Goal: Complete application form

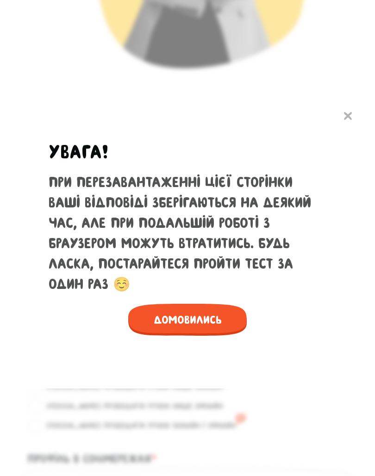
scroll to position [477, 0]
click at [225, 307] on span "Домовились" at bounding box center [187, 320] width 119 height 32
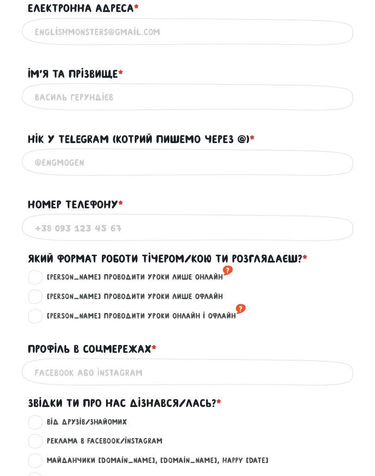
scroll to position [587, 0]
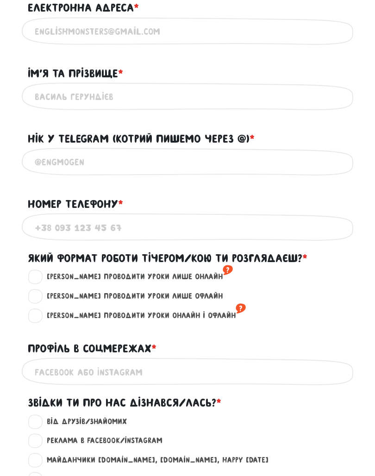
click at [44, 274] on label "[PERSON_NAME] проводити уроки лише онлайн ?" at bounding box center [136, 277] width 194 height 12
click at [39, 274] on input "[PERSON_NAME] проводити уроки лише онлайн ?" at bounding box center [35, 275] width 7 height 9
radio input "true"
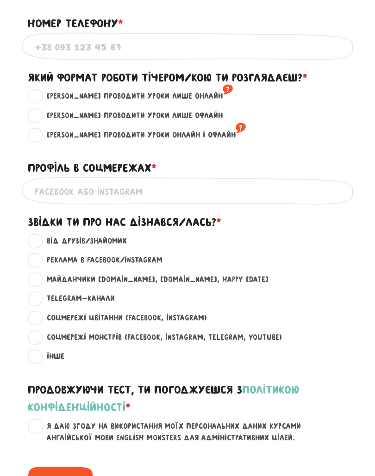
scroll to position [769, 0]
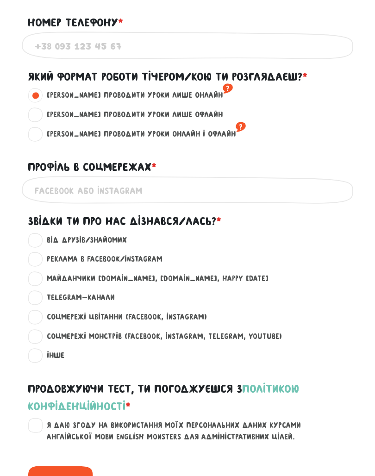
click at [39, 253] on label "Реклама в Facebook/Instagram ?" at bounding box center [101, 259] width 124 height 12
click at [38, 253] on input "Реклама в Facebook/Instagram ?" at bounding box center [35, 257] width 7 height 9
radio input "true"
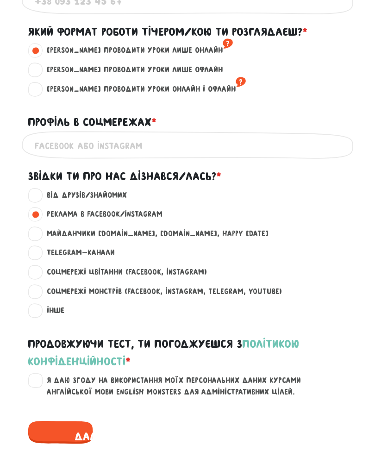
scroll to position [820, 0]
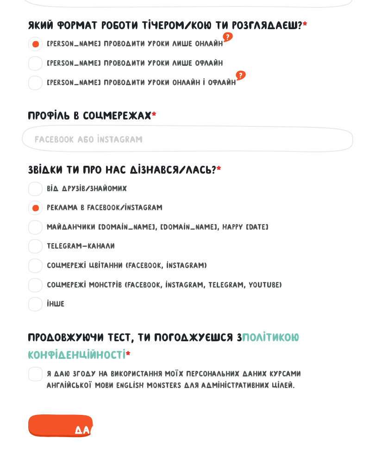
click at [40, 368] on label "Я даю згоду на використання моїх персональних даних курсами англійської мови En…" at bounding box center [193, 380] width 308 height 24
click at [39, 368] on input "Я даю згоду на використання моїх персональних даних курсами англійської мови En…" at bounding box center [35, 372] width 7 height 9
checkbox input "true"
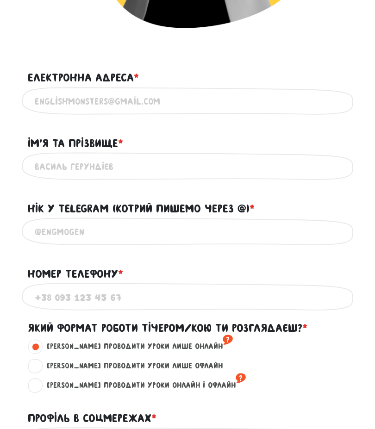
scroll to position [518, 0]
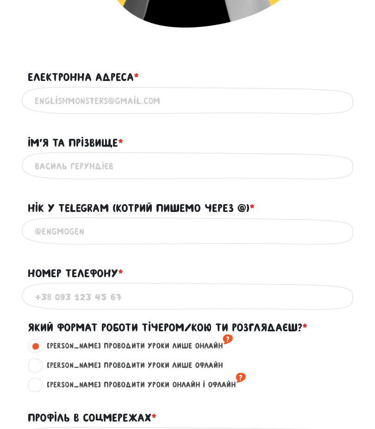
click at [307, 102] on input "Електронна адреса * ?" at bounding box center [188, 101] width 306 height 21
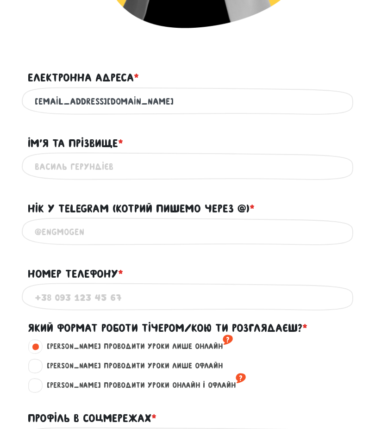
type input "[EMAIL_ADDRESS][DOMAIN_NAME]"
click at [50, 162] on input "Ім'я та прізвище * ?" at bounding box center [188, 166] width 306 height 21
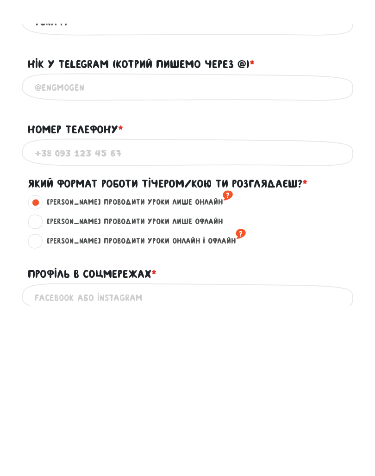
scroll to position [571, 0]
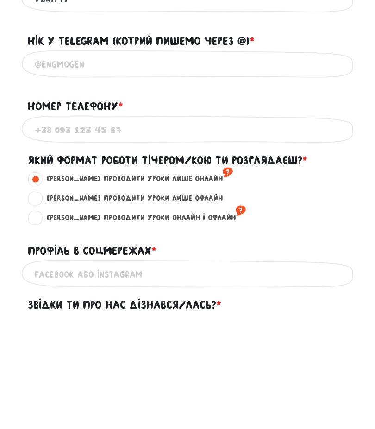
type input "yuna m"
click at [50, 233] on input "Номер телефону * ?" at bounding box center [188, 243] width 306 height 21
click at [44, 168] on input "Нік у Telegram (котрий пишемо через @) * ?" at bounding box center [188, 178] width 306 height 21
type input "@sandesso"
click at [54, 233] on input "Номер телефону * ?" at bounding box center [188, 243] width 306 height 21
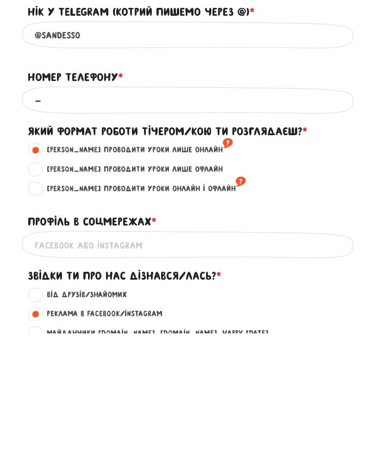
type input "-"
click at [313, 377] on input "Профіль в соцмережах * ?" at bounding box center [188, 387] width 306 height 21
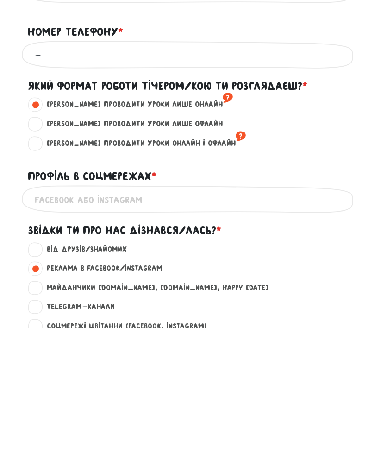
scroll to position [612, 0]
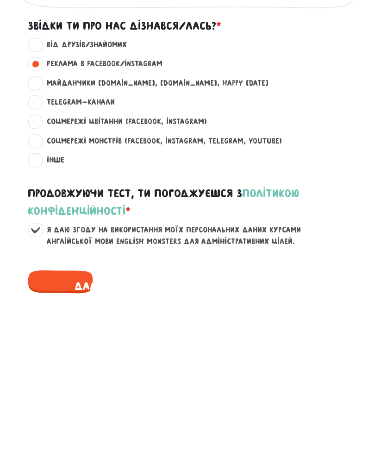
type input "y.00.ns"
click at [54, 418] on span "Далі" at bounding box center [87, 434] width 119 height 32
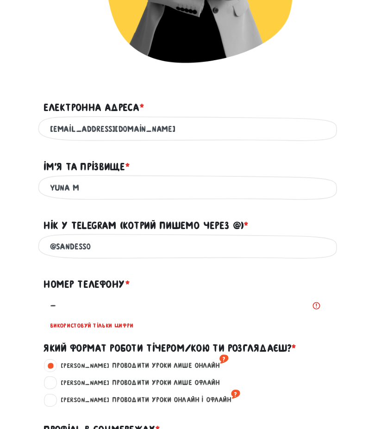
scroll to position [491, 0]
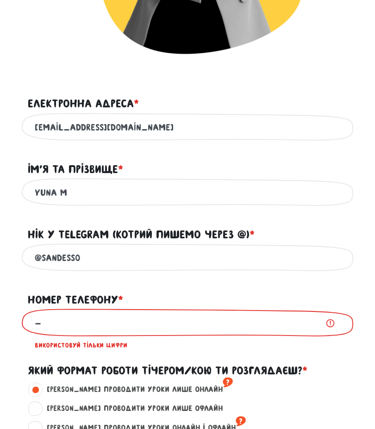
click at [46, 324] on input "-" at bounding box center [188, 323] width 306 height 21
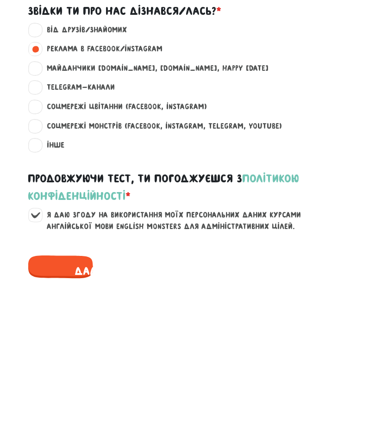
type input "0"
click at [58, 366] on span "Далі" at bounding box center [87, 382] width 119 height 32
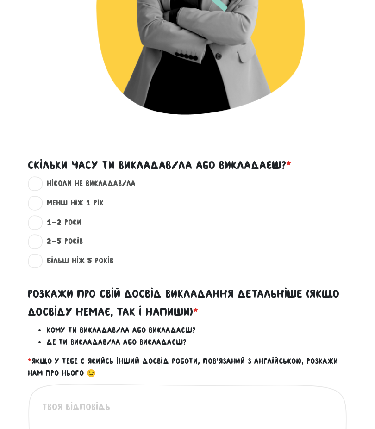
scroll to position [430, 0]
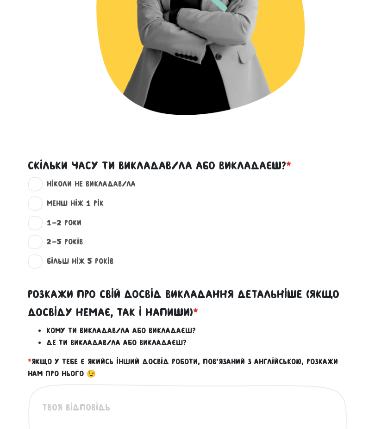
click at [39, 198] on label "менш ніж 1 рік ?" at bounding box center [71, 204] width 65 height 12
click at [36, 198] on input "менш ніж 1 рік ?" at bounding box center [35, 202] width 7 height 9
radio input "true"
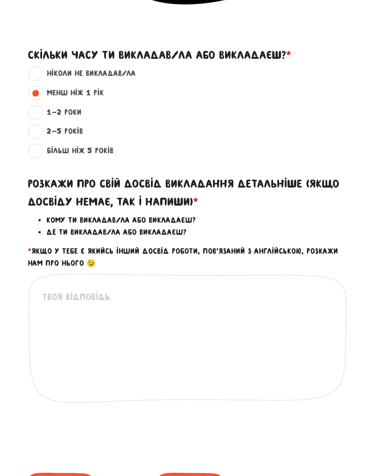
scroll to position [541, 0]
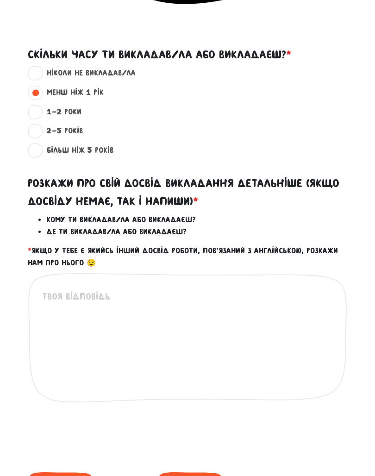
click at [70, 289] on textarea at bounding box center [188, 360] width 292 height 142
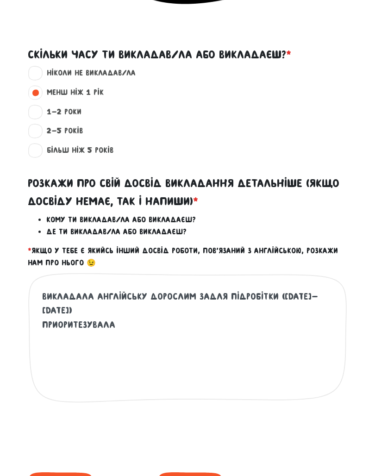
click at [58, 307] on textarea "викладала англійську дорослим задля підробітки ([DATE]-[DATE]) Приоритезувала" at bounding box center [188, 360] width 292 height 142
click at [64, 301] on textarea "викладала англійську дорослим задля підробітки ([DATE]-[DATE]) пріоритезувала" at bounding box center [188, 360] width 292 height 142
click at [129, 301] on textarea "викладала англійську дорослим задля підробітки ([DATE]-[DATE]) пріоритезувала" at bounding box center [188, 360] width 292 height 142
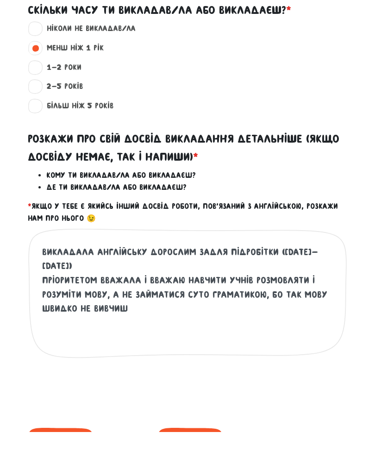
click at [272, 289] on textarea "викладала англійську дорослим задля підробітки ([DATE]-[DATE]) пріоритетом вваж…" at bounding box center [188, 360] width 292 height 142
click at [113, 292] on textarea "викладала англійську дорослим задля підробітки ([DATE]-[DATE]) пріоритетом вваж…" at bounding box center [188, 360] width 292 height 142
click at [58, 289] on textarea "викладала англійську дорослим задля підробітки ([DATE]-[DATE]) пріоритетом вваж…" at bounding box center [188, 360] width 292 height 142
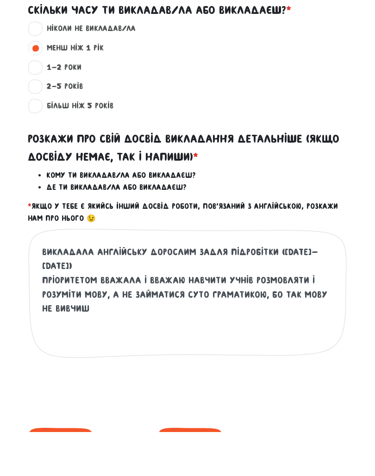
click at [85, 293] on textarea "викладала англійську дорослим задля підробітки ([DATE]-[DATE]) пріоритетом вваж…" at bounding box center [188, 360] width 292 height 142
click at [120, 302] on textarea "викладала англійську дорослим задля підробітки ([DATE]-[DATE]) пріоритетом вваж…" at bounding box center [188, 360] width 292 height 142
click at [120, 301] on textarea "викладала англійську дорослим задля підробітки ([DATE]-[DATE]) пріоритетом вваж…" at bounding box center [188, 360] width 292 height 142
click at [87, 297] on textarea "викладала англійську дорослим задля підробітки ([DATE]-[DATE]) пріоритетом вваж…" at bounding box center [188, 360] width 292 height 142
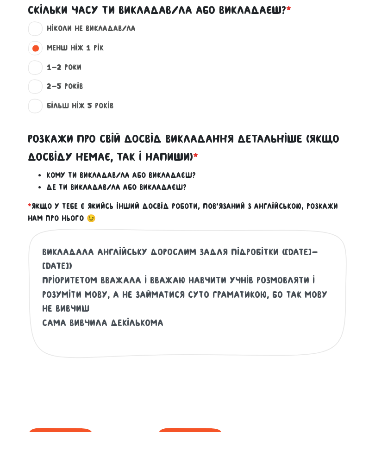
click at [250, 293] on textarea "викладала англійську дорослим задля підробітки ([DATE]-[DATE]) пріоритетом вваж…" at bounding box center [188, 360] width 292 height 142
click at [156, 302] on textarea "викладала англійську дорослим задля підробітки ([DATE]-[DATE]) пріоритетом вваж…" at bounding box center [188, 360] width 292 height 142
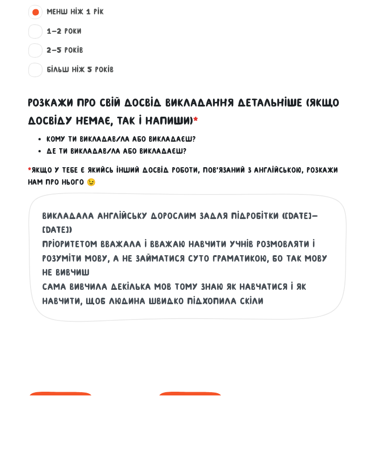
click at [264, 289] on textarea "викладала англійську дорослим задля підробітки ([DATE]-[DATE]) пріоритетом вваж…" at bounding box center [188, 360] width 292 height 142
click at [55, 296] on textarea "викладала англійську дорослим задля підробітки ([DATE]-[DATE]) пріоритетом вваж…" at bounding box center [188, 360] width 292 height 142
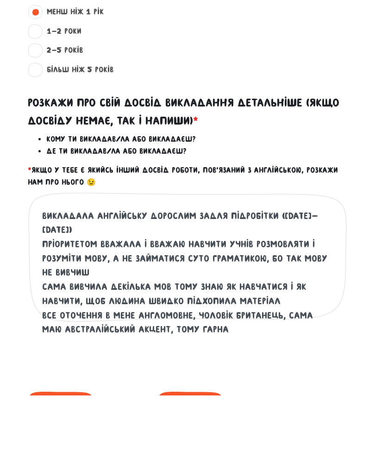
click at [209, 307] on textarea "викладала англійську дорослим задля підробітки ([DATE]-[DATE]) пріоритетом вваж…" at bounding box center [188, 360] width 292 height 142
click at [210, 289] on textarea "викладала англійську дорослим задля підробітки ([DATE]-[DATE]) пріоритетом вваж…" at bounding box center [188, 360] width 292 height 142
click at [298, 300] on textarea "викладала англійську дорослим задля підробітки ([DATE]-[DATE]) пріоритетом вваж…" at bounding box center [188, 360] width 292 height 142
click at [91, 307] on textarea "викладала англійську дорослим задля підробітки ([DATE]-[DATE]) пріоритетом вваж…" at bounding box center [188, 360] width 292 height 142
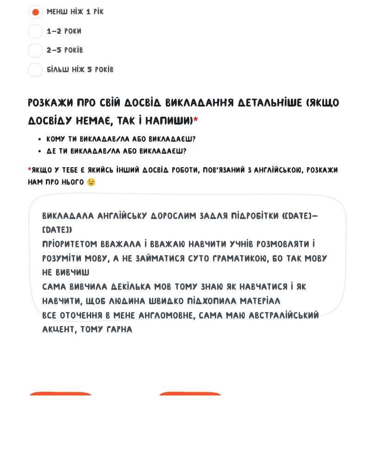
click at [91, 306] on textarea "викладала англійську дорослим задля підробітки ([DATE]-[DATE]) пріоритетом вваж…" at bounding box center [188, 360] width 292 height 142
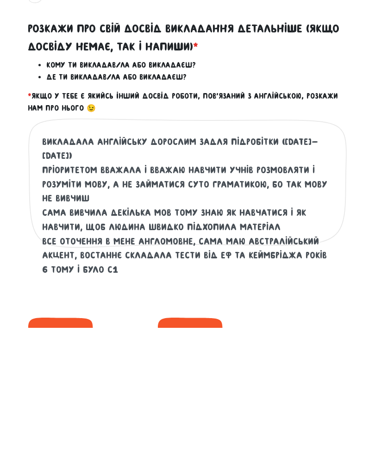
scroll to position [550, 0]
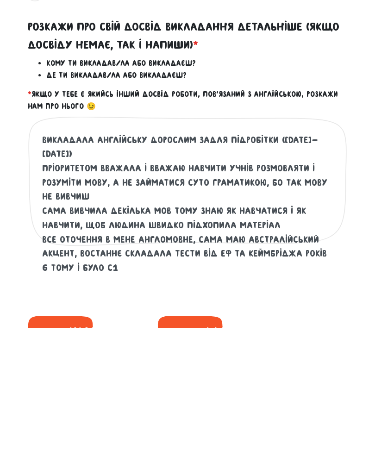
type textarea "викладала англійську дорослим задля підробітки ([DATE]-[DATE]) пріоритетом вваж…"
click at [353, 264] on div "викладала англійську дорослим задля підробітки ([DATE]-[DATE]) пріоритетом вваж…" at bounding box center [187, 354] width 333 height 181
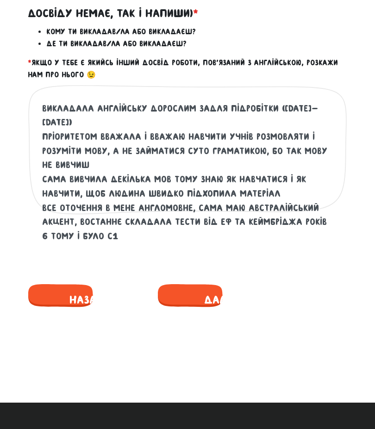
scroll to position [724, 0]
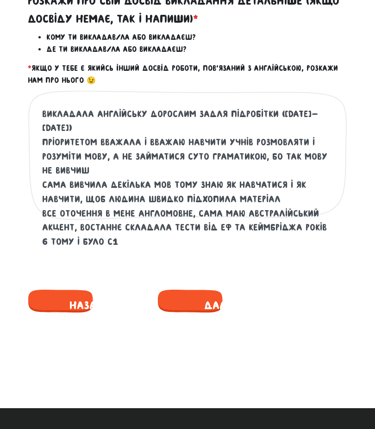
click at [200, 307] on span "Далі" at bounding box center [216, 305] width 119 height 32
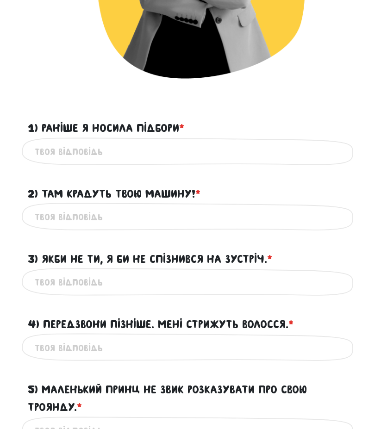
scroll to position [482, 0]
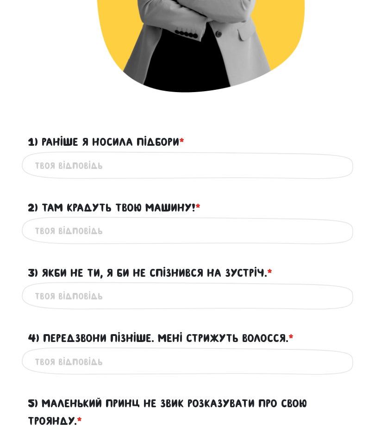
click at [46, 164] on input "1) Раніше я носила підбори * ?" at bounding box center [188, 166] width 306 height 21
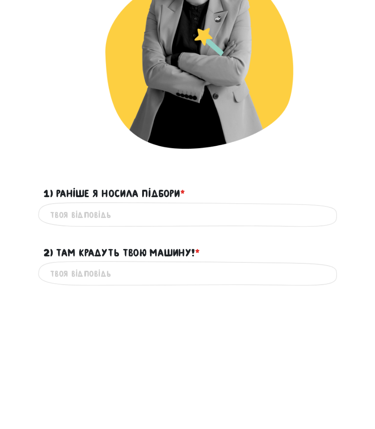
scroll to position [303, 0]
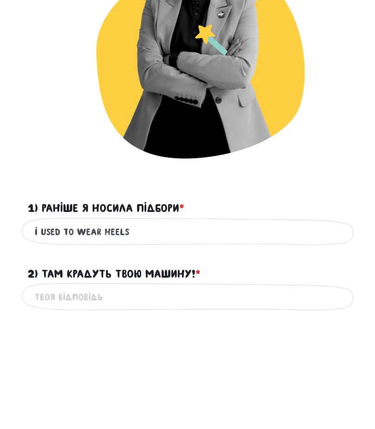
type input "i used to wear heels"
click at [279, 400] on input "2) Там крадуть твою машину! * ?" at bounding box center [188, 410] width 306 height 21
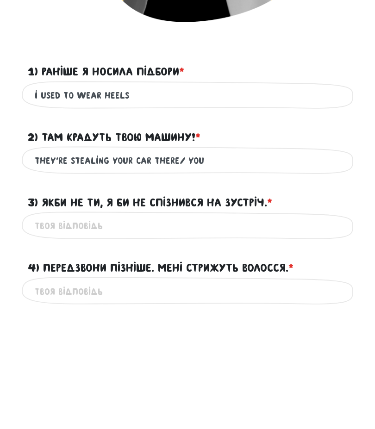
click at [45, 264] on input "they’re stealing your car there/ you" at bounding box center [188, 274] width 306 height 21
click at [192, 264] on input "they’re stealing your car there/ you" at bounding box center [188, 274] width 306 height 21
type input "your car is being stolen (there)"
click at [318, 329] on input "3) Якби не ти, я би не спізнився на зустріч. * ?" at bounding box center [188, 339] width 306 height 21
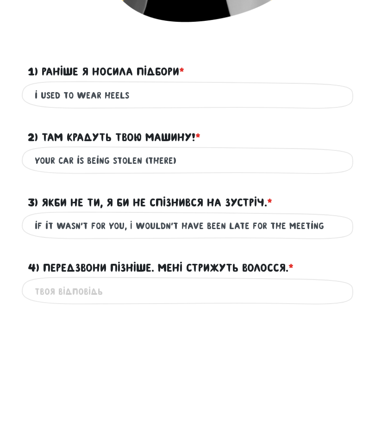
type input "if it wasn’t for you, I wouldn’t have been late for the meeting"
click at [291, 394] on input "4) Передзвони пізніше. Мені стрижуть волосся. * ?" at bounding box center [188, 404] width 306 height 21
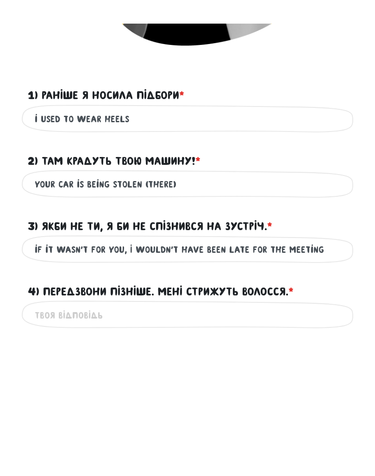
scroll to position [570, 0]
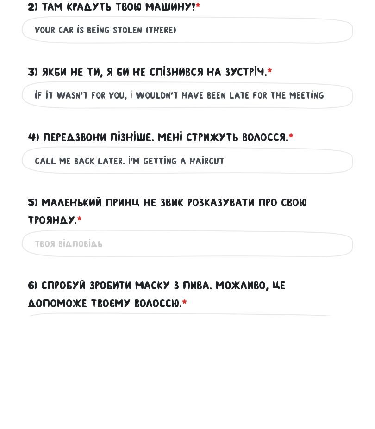
type input "Call me back later. I’m getting a haircut"
click at [297, 347] on input "5) Маленький Принц не звик розказувати про свою Троянду. * ?" at bounding box center [188, 357] width 306 height 21
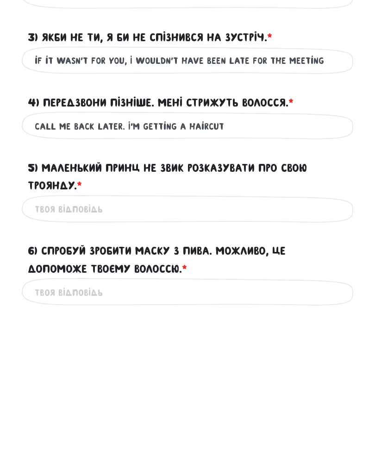
scroll to position [572, 0]
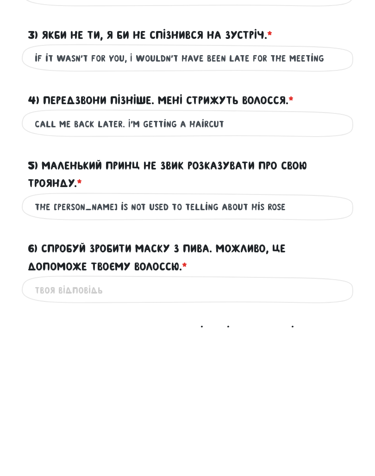
click at [301, 428] on input "6) Спробуй зробити маску з пива. Можливо, це допоможе твоєму волоссю. * ?" at bounding box center [188, 438] width 306 height 21
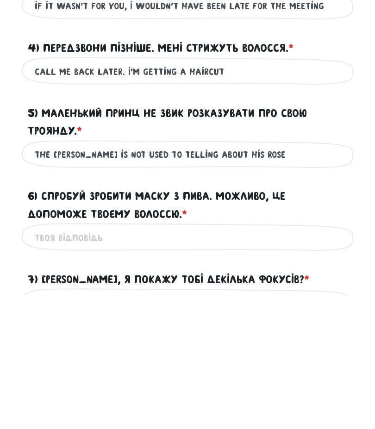
scroll to position [656, 0]
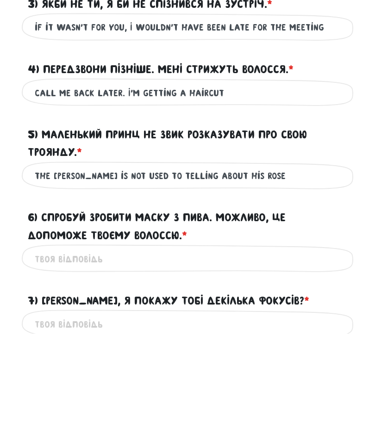
click at [174, 262] on input "The [PERSON_NAME] is not used to telling about his rose" at bounding box center [188, 272] width 306 height 21
click at [282, 262] on input "The [PERSON_NAME] is not used to be telling about his rose" at bounding box center [188, 272] width 306 height 21
click at [281, 262] on input "The [PERSON_NAME] is not used to be telling about his rose" at bounding box center [188, 272] width 306 height 21
click at [306, 262] on input "The [PERSON_NAME] is not used to be telling about his rose" at bounding box center [188, 272] width 306 height 21
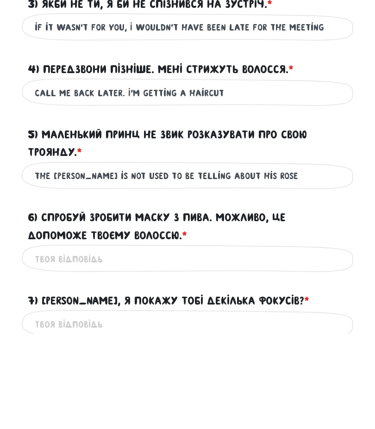
click at [306, 262] on input "The [PERSON_NAME] is not used to be telling about his rose" at bounding box center [188, 272] width 306 height 21
click at [305, 262] on input "The [PERSON_NAME] is not used to be telling about his rose" at bounding box center [188, 272] width 306 height 21
click at [304, 262] on input "The [PERSON_NAME] is not used to be telling about his rose" at bounding box center [188, 272] width 306 height 21
click at [305, 262] on input "The [PERSON_NAME] is not used to be telling about his rose" at bounding box center [188, 272] width 306 height 21
click at [233, 344] on input "6) Спробуй зробити маску з пива. Можливо, це допоможе твоєму волоссю. * ?" at bounding box center [188, 354] width 306 height 21
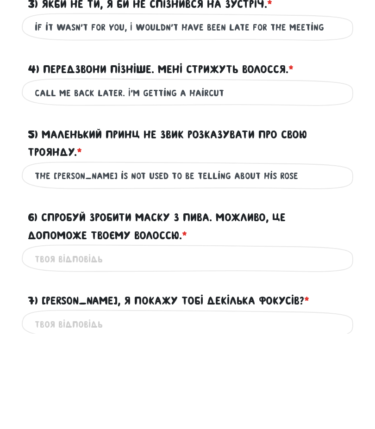
click at [267, 262] on input "The [PERSON_NAME] is not used to be telling about his rose" at bounding box center [188, 272] width 306 height 21
click at [266, 262] on input "The [PERSON_NAME] is not used to be telling about his rose" at bounding box center [188, 272] width 306 height 21
click at [276, 262] on input "The [PERSON_NAME] is not used to be telling about his rose" at bounding box center [188, 272] width 306 height 21
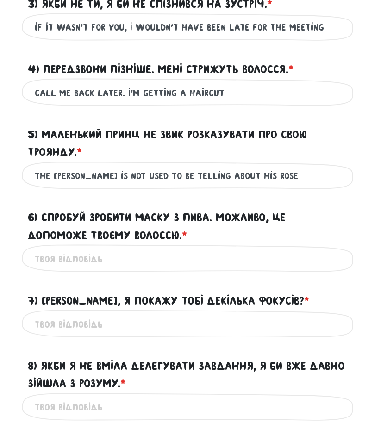
click at [181, 170] on input "The [PERSON_NAME] is not used to be telling about his rose" at bounding box center [188, 176] width 306 height 21
type input "The [PERSON_NAME] is not used to telling about his rose"
click at [312, 255] on input "6) Спробуй зробити маску з пива. Можливо, це допоможе твоєму волоссю. * ?" at bounding box center [188, 259] width 306 height 21
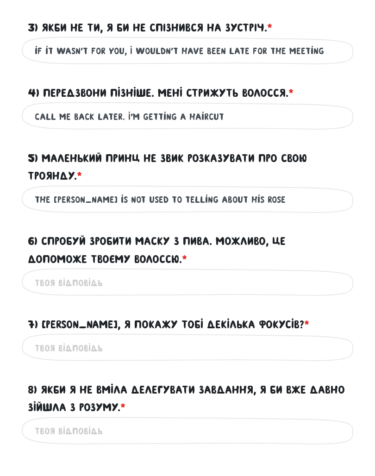
scroll to position [751, 0]
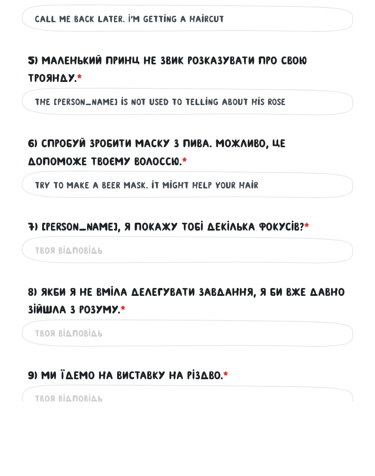
click at [238, 249] on input "Try to make a beer mask. it might help your hair" at bounding box center [188, 259] width 306 height 21
click at [237, 249] on input "Try to make a beer mask. it might help your hair" at bounding box center [188, 259] width 306 height 21
click at [238, 249] on input "Try to make a beer mask. it might help your hair" at bounding box center [188, 259] width 306 height 21
click at [59, 209] on label "6) Спробуй зробити маску з пива. Можливо, це допоможе твоєму волоссю. * ?" at bounding box center [187, 227] width 319 height 36
click at [59, 249] on input "Try to make a beer mask. it might help your hair" at bounding box center [188, 259] width 306 height 21
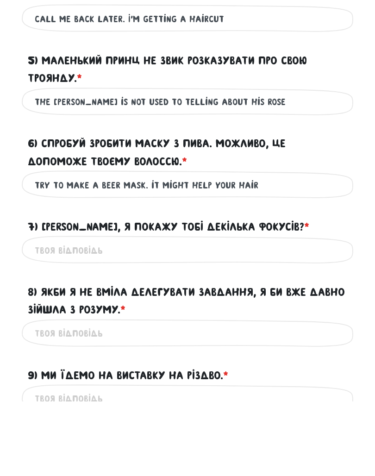
click at [326, 209] on label "6) Спробуй зробити маску з пива. Можливо, це допоможе твоєму волоссю. * ?" at bounding box center [187, 227] width 319 height 36
click at [326, 249] on input "Try to make a beer mask. it might help your hair" at bounding box center [188, 259] width 306 height 21
click at [330, 249] on input "Try to make a beer mask. it might help your hair" at bounding box center [188, 259] width 306 height 21
click at [57, 209] on label "6) Спробуй зробити маску з пива. Можливо, це допоможе твоєму волоссю. * ?" at bounding box center [187, 227] width 319 height 36
click at [57, 249] on input "Try to make a beer mask. it might help your hair" at bounding box center [188, 259] width 306 height 21
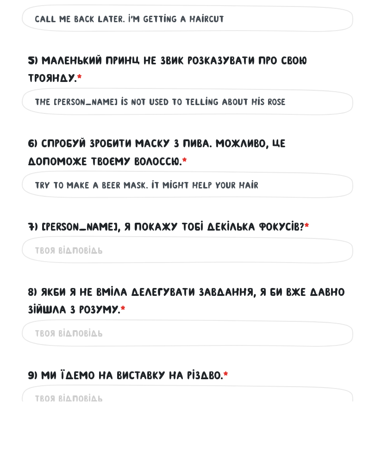
click at [64, 209] on label "6) Спробуй зробити маску з пива. Можливо, це допоможе твоєму волоссю. * ?" at bounding box center [187, 227] width 319 height 36
click at [64, 249] on input "Try to make a beer mask. it might help your hair" at bounding box center [188, 259] width 306 height 21
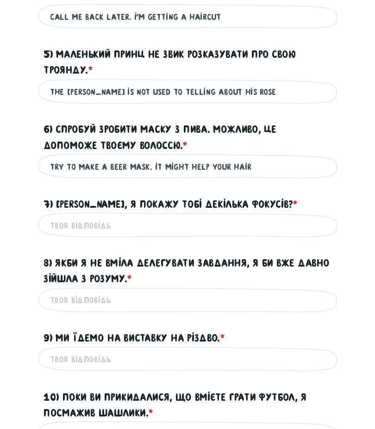
scroll to position [826, 0]
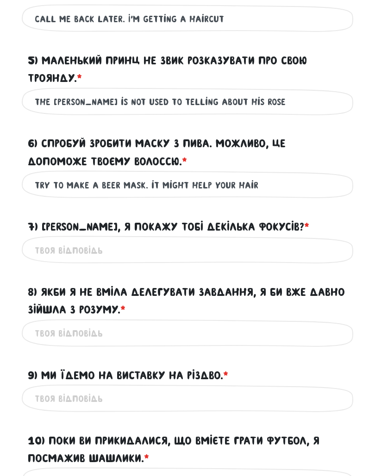
click at [296, 250] on input "7) [PERSON_NAME], я покажу тобі декілька фокусів? * ?" at bounding box center [188, 250] width 306 height 21
click at [81, 175] on input "Try to make a beer mask. it might help your hair" at bounding box center [188, 185] width 306 height 21
click at [80, 175] on input "Try to make a beer mask. it might help your hair" at bounding box center [188, 185] width 306 height 21
click at [79, 180] on input "Try to make a beer mask. it might help your hair" at bounding box center [188, 185] width 306 height 21
click at [78, 180] on input "Try to make a beer mask. it might help your hair" at bounding box center [188, 185] width 306 height 21
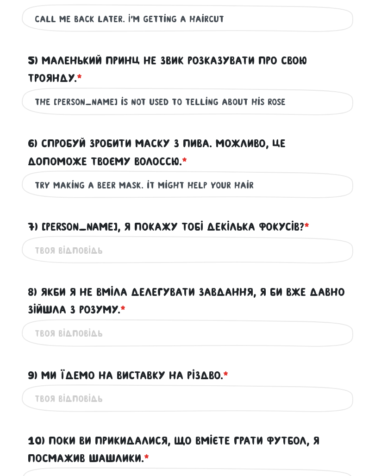
type input "Try making a beer mask. it might help your hair"
click at [294, 245] on input "7) [PERSON_NAME], я покажу тобі декілька фокусів? * ?" at bounding box center [188, 250] width 306 height 21
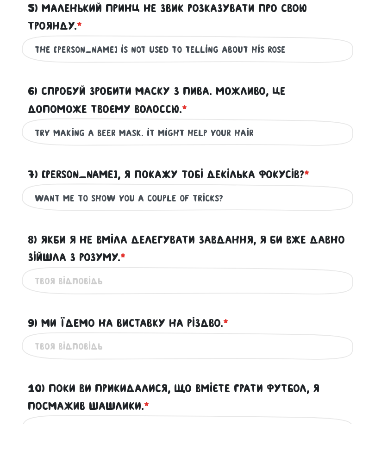
type input "Want me to show you a couple of tricks?"
click at [45, 323] on input "8) Якби я не вміла делегувати завдання, я би вже давно зійшла з розуму. * ?" at bounding box center [188, 333] width 306 height 21
click at [70, 323] on input "If i didn’t" at bounding box center [188, 333] width 306 height 21
click at [100, 323] on input "If i didn’t" at bounding box center [188, 333] width 306 height 21
click at [293, 323] on input "If i didn’t" at bounding box center [188, 333] width 306 height 21
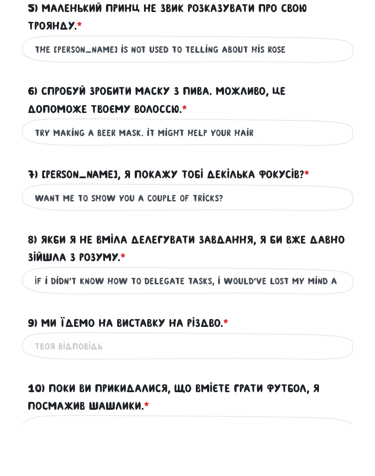
click at [305, 323] on input "If i didn’t know how to delegate tasks, i would’ve lost my mind a while ago" at bounding box center [188, 333] width 306 height 21
click at [237, 323] on input "If i didn’t know how to delegate tasks, i would’ve lost my mind a long time ago" at bounding box center [188, 333] width 306 height 21
click at [39, 323] on input "If i didn’t know how to delegate tasks, i would’ve lost my mind a long time ago" at bounding box center [188, 333] width 306 height 21
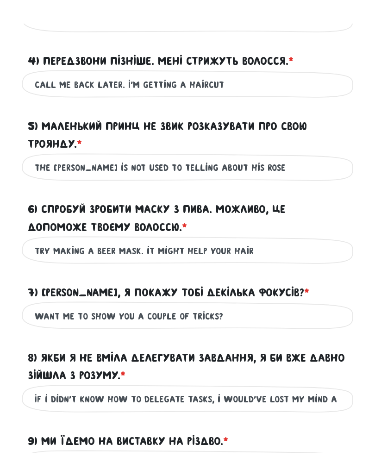
scroll to position [783, 0]
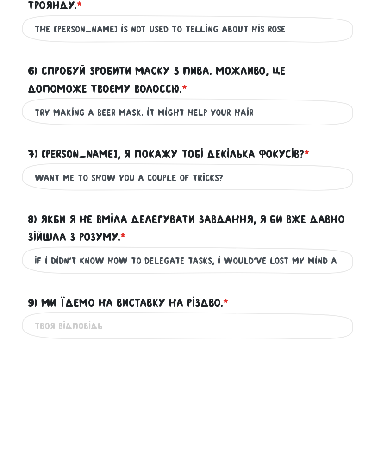
click at [329, 366] on input "If i didn’t know how to delegate tasks, i would’ve lost my mind a long time ago" at bounding box center [188, 376] width 306 height 21
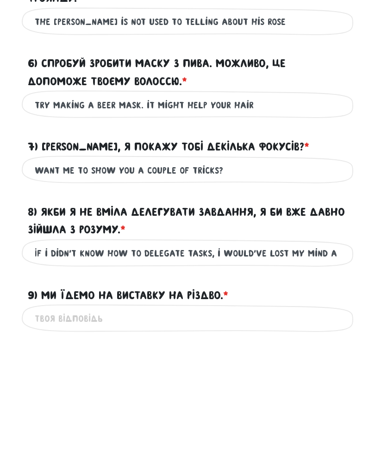
type input "If i didn’t know how to delegate tasks, i would’ve lost my mind a long time ago"
click at [277, 429] on input "9) Ми їдемо на виставку на Різдво. * ?" at bounding box center [188, 441] width 306 height 21
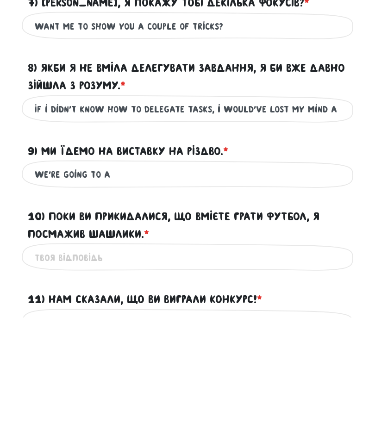
scroll to position [1050, 0]
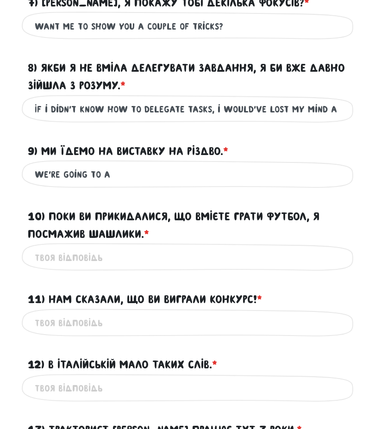
click at [314, 171] on input "we’re going to a" at bounding box center [188, 174] width 306 height 21
type input "we’re going to an exhibition for christmas"
click at [243, 252] on input "10) Поки ви прикидалися, що вмієте грати футбол, я посмажив шашлики. * ?" at bounding box center [188, 257] width 306 height 21
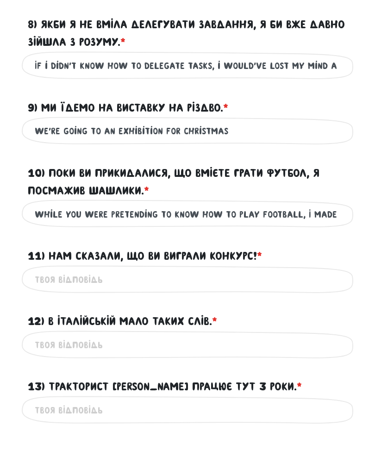
scroll to position [1093, 0]
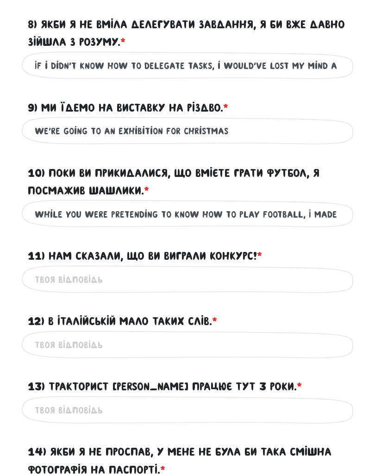
click at [316, 213] on input "while you were pretending to know how to play football, I made barbecue" at bounding box center [188, 214] width 306 height 21
click at [334, 216] on input "while you were pretending to know how to play football, I barbecued" at bounding box center [188, 214] width 306 height 21
type input "while you were pretending to know how to play football, I barbecued some skewer…"
click at [298, 272] on input "11) Нам сказали, що ви виграли конкурс! * ?" at bounding box center [188, 279] width 306 height 21
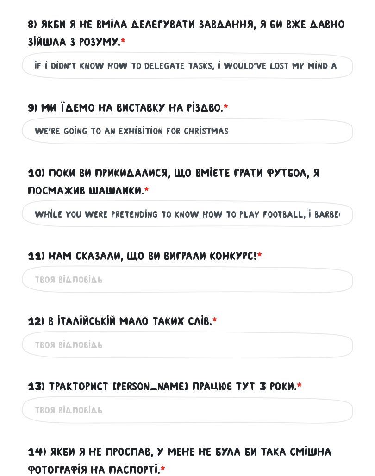
click at [315, 217] on input "while you were pretending to know how to play football, I barbecued some skewer…" at bounding box center [188, 214] width 306 height 21
click at [326, 207] on input "while you were pretending to know how to play football, I barbecued some skewer…" at bounding box center [188, 214] width 306 height 21
click at [319, 209] on input "while you were pretending to know how to play football, I barbecued some skewer…" at bounding box center [188, 214] width 306 height 21
click at [321, 210] on input "while you were pretending to know how to play football, I barbecued some skewer…" at bounding box center [188, 214] width 306 height 21
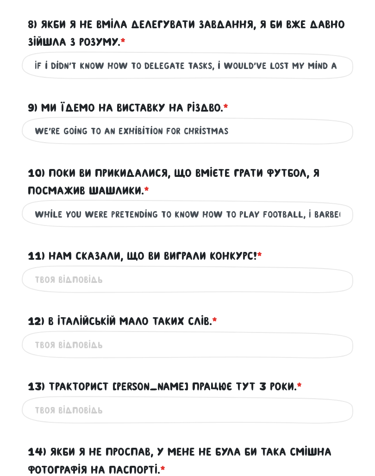
click at [280, 282] on input "11) Нам сказали, що ви виграли конкурс! * ?" at bounding box center [188, 279] width 306 height 21
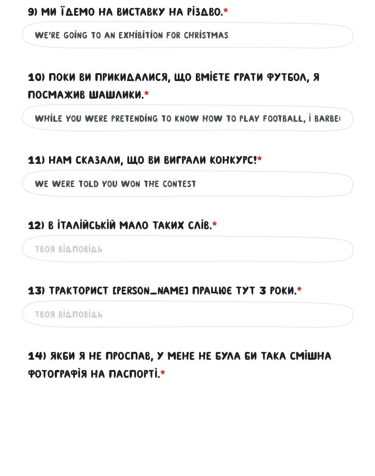
type input "we were told you won the contest"
click at [283, 335] on input "12) В італійській мало таких слів. * ?" at bounding box center [188, 345] width 306 height 21
type input "there’s not much of these words in italian"
click at [300, 400] on input "13) Тракторист [PERSON_NAME] працює тут 3 роки. * ?" at bounding box center [188, 410] width 306 height 21
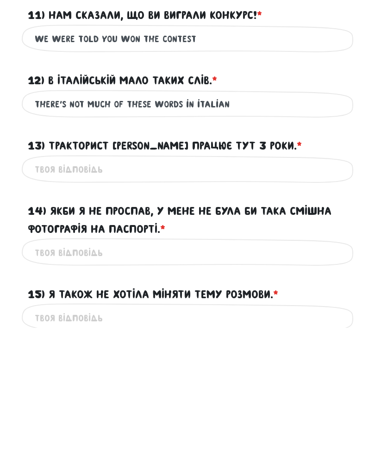
scroll to position [1334, 0]
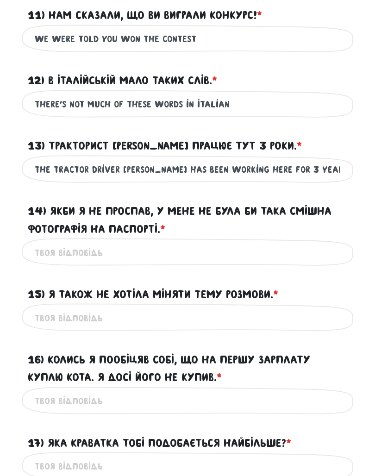
type input "the tractor driver [PERSON_NAME] has been working here for 3 years"
click at [284, 248] on input "14) Якби я не проспав, у мене не була би така смішна фотографія на паспорті. * ?" at bounding box center [188, 252] width 306 height 21
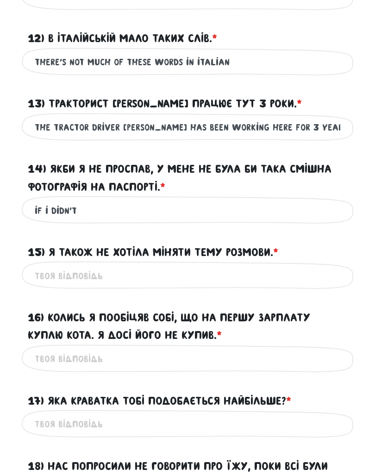
scroll to position [1376, 0]
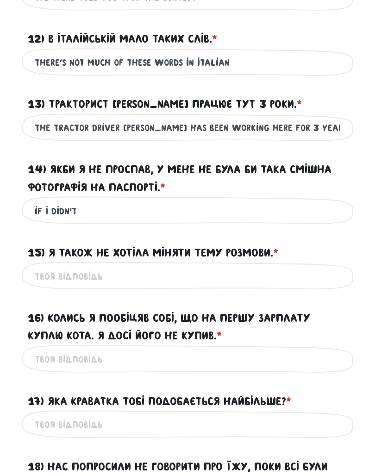
click at [56, 213] on input "if i didn’t" at bounding box center [188, 210] width 306 height 21
click at [74, 210] on input "if i didn’t" at bounding box center [188, 210] width 306 height 21
click at [64, 206] on input "if i didn’t" at bounding box center [188, 210] width 306 height 21
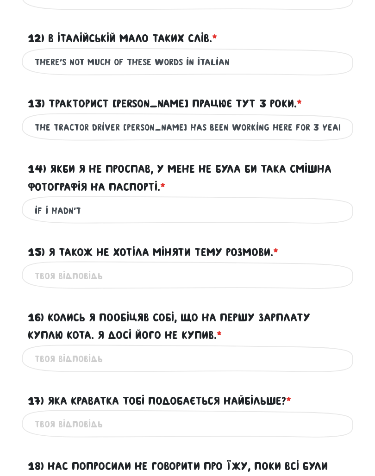
click at [275, 208] on input "if i hadn’t" at bounding box center [188, 210] width 306 height 21
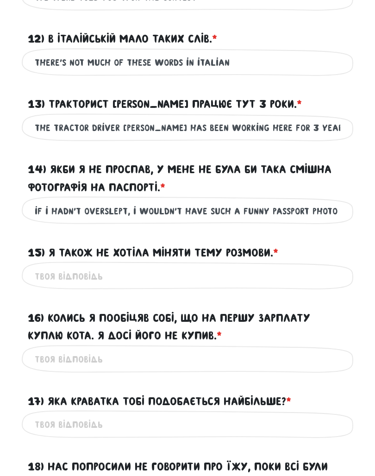
type input "if i hadn’t overslept, i wouldn’t have such a funny passport photo"
click at [312, 266] on input "15) Я також не хотіла міняти тему розмови. * ?" at bounding box center [188, 276] width 306 height 21
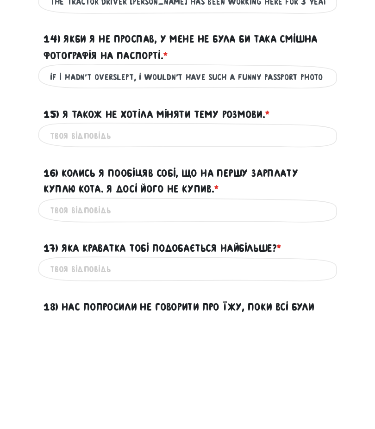
scroll to position [1385, 0]
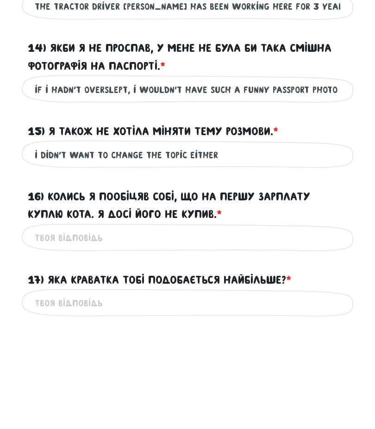
type input "i didn’t want to change the topic either"
click at [61, 340] on input "16) Колись я пообіцяв собі, що на першу зарплату куплю кота. Я досі його не куп…" at bounding box center [188, 350] width 306 height 21
type input "i"
type input "e"
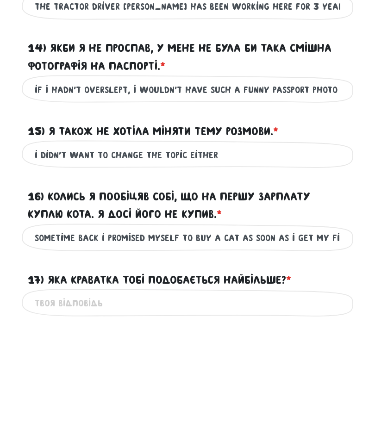
type input "sometime back i promised myself to buy a cat as soon as i get my first paycheck…"
click at [263, 405] on input "17) Яка краватка тобі подобається найбільше? * ?" at bounding box center [188, 415] width 306 height 21
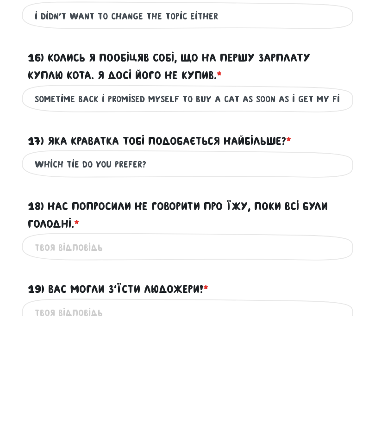
click at [56, 350] on input "18) Нас попросили не говорити про їжу, поки всі були голодні. * ?" at bounding box center [188, 360] width 306 height 21
click at [289, 268] on input "which tie do you prefer?" at bounding box center [188, 278] width 306 height 21
click at [131, 268] on input "which tie do you prefer?" at bounding box center [188, 278] width 306 height 21
click at [130, 268] on input "which tie do you prefer?" at bounding box center [188, 278] width 306 height 21
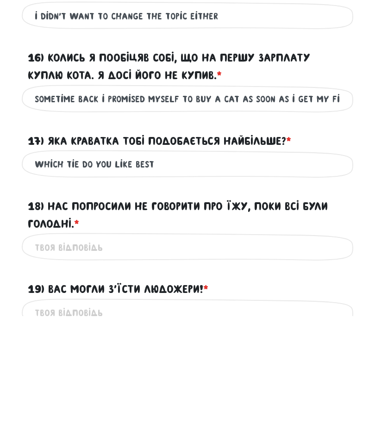
type input "which tie do you like best"
click at [244, 350] on input "18) Нас попросили не говорити про їжу, поки всі були голодні. * ?" at bounding box center [188, 360] width 306 height 21
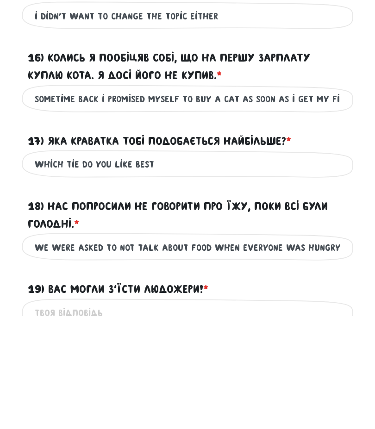
type input "we were asked to not talk about food when everyone was hungry"
click at [309, 416] on input "19) Вас могли з’їсти людожери! * ?" at bounding box center [188, 426] width 306 height 21
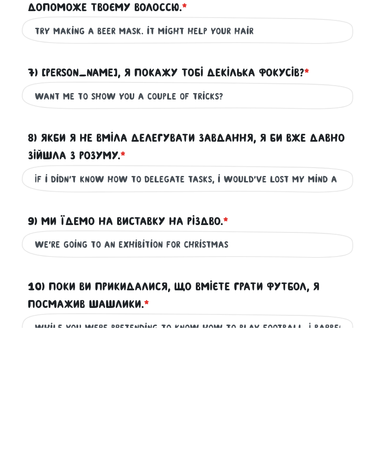
scroll to position [832, 0]
type input "you could’ve been eaten by cannibals"
click at [69, 317] on input "If i didn’t know how to delegate tasks, i would’ve lost my mind a long time ago" at bounding box center [188, 327] width 306 height 21
click at [68, 317] on input "If i didn’t know how to delegate tasks, i would’ve lost my mind a long time ago" at bounding box center [188, 327] width 306 height 21
click at [58, 317] on input "If i didn’t know how to delegate tasks, i would’ve lost my mind a long time ago" at bounding box center [188, 327] width 306 height 21
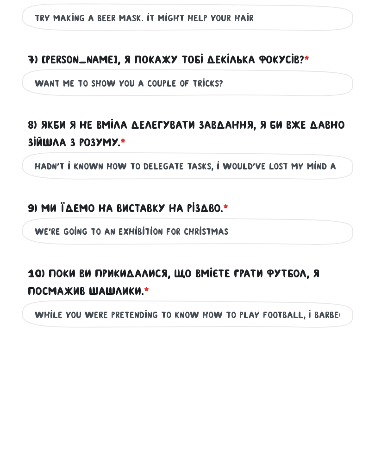
scroll to position [993, 0]
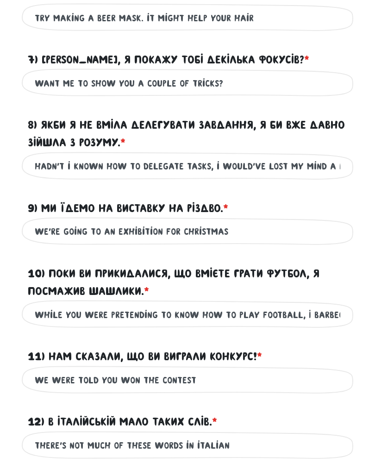
click at [46, 156] on input "hadn’t i known how to delegate tasks, i would’ve lost my mind a long time ago" at bounding box center [188, 166] width 306 height 21
click at [50, 156] on input "hadn’t i known how to delegate tasks, i would’ve lost my mind a long time ago" at bounding box center [188, 166] width 306 height 21
click at [62, 156] on input "had i known how to delegate tasks, i would’ve lost my mind a long time ago" at bounding box center [188, 166] width 306 height 21
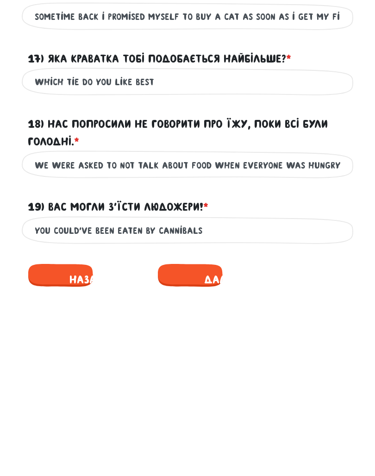
scroll to position [1587, 0]
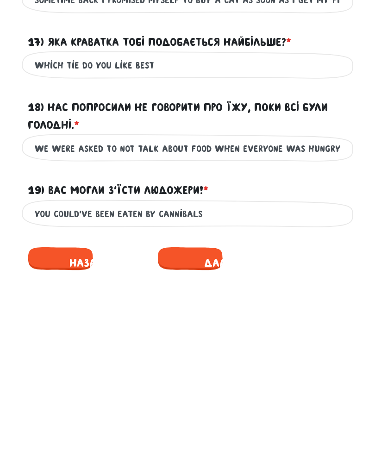
type input "had i not known how to delegate tasks, i would’ve lost my mind a long time ago"
click at [204, 395] on span "Далі" at bounding box center [216, 411] width 119 height 32
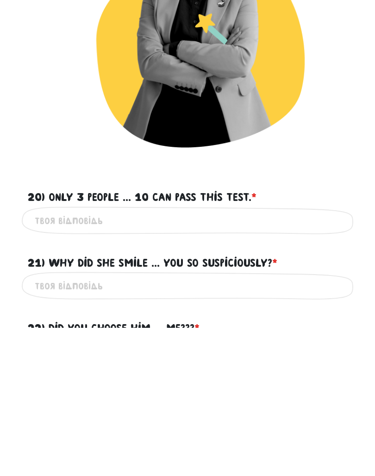
scroll to position [280, 0]
click at [310, 358] on input "20) Only 3 people ... 10 can pass this test. * ?" at bounding box center [188, 368] width 306 height 21
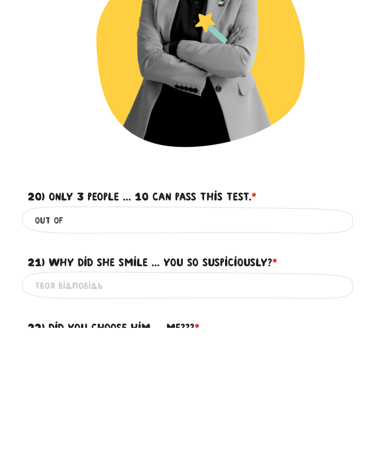
type input "out of"
click at [307, 424] on input "21) Why did she smile ... you so suspiciously? * ?" at bounding box center [188, 434] width 306 height 21
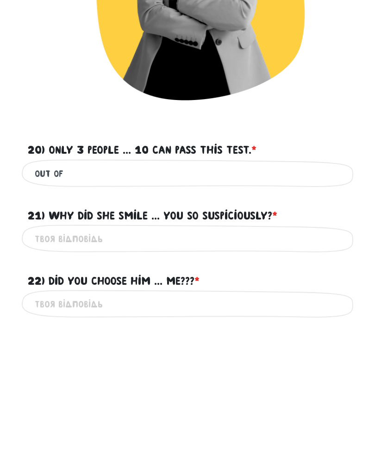
scroll to position [326, 0]
type input "t"
type input "at"
click at [267, 429] on input "22) Did you choose him ... me??? * ?" at bounding box center [188, 452] width 306 height 21
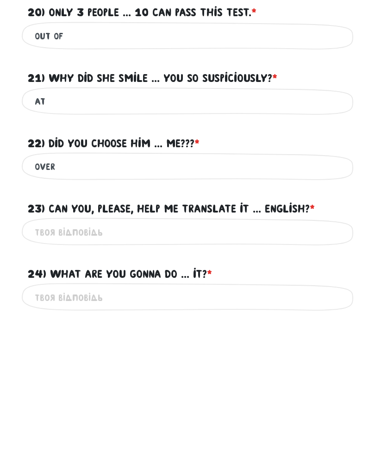
type input "over"
click at [256, 370] on input "23) Can you, please, help me translate it ... English? * ?" at bounding box center [188, 380] width 306 height 21
click at [90, 429] on input "24) What are you gonna do ... it? * ?" at bounding box center [188, 445] width 306 height 21
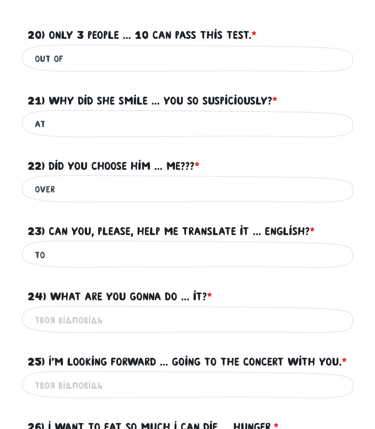
click at [58, 249] on input "to" at bounding box center [188, 254] width 306 height 21
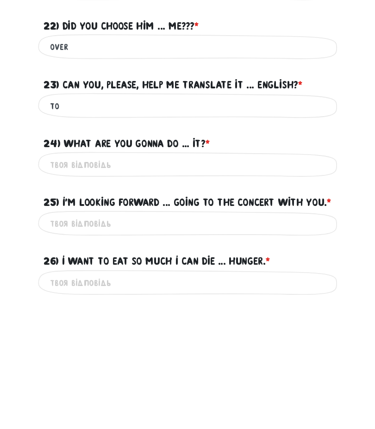
scroll to position [593, 0]
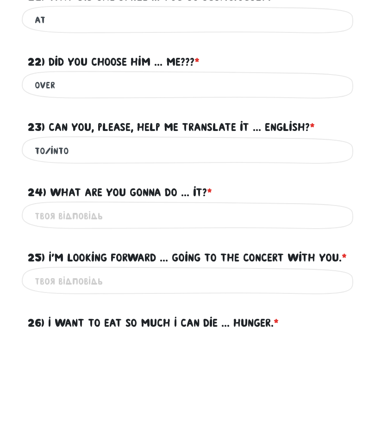
type input "to/into"
click at [60, 307] on input "24) What are you gonna do ... it? * ?" at bounding box center [188, 317] width 306 height 21
click at [71, 372] on input "25) I'm looking forward ... going to the concert with you. * ?" at bounding box center [188, 382] width 306 height 21
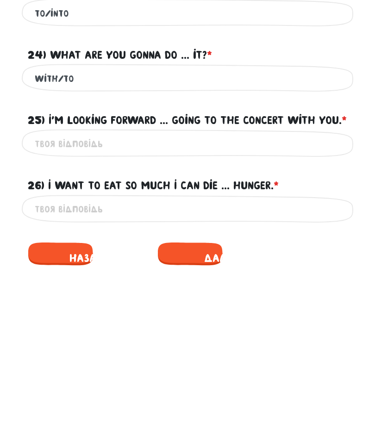
click at [81, 181] on input "with/to" at bounding box center [188, 191] width 306 height 21
type input "with/to/about"
click at [51, 247] on input "25) I'm looking forward ... going to the concert with you. * ?" at bounding box center [188, 257] width 306 height 21
type input "to"
click at [309, 313] on input "26) I want to eat so much I can die ... hunger. * ?" at bounding box center [188, 323] width 306 height 21
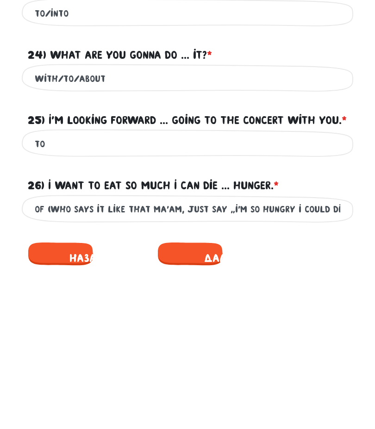
click at [110, 313] on input "of (who says it like that ma’am, just say “i’m so hungry i could die of hunger”)" at bounding box center [188, 323] width 306 height 21
click at [113, 313] on input "of (who says it like that ma’am, just say “i’m so hungry i could die of hunger”)" at bounding box center [188, 323] width 306 height 21
click at [323, 313] on input "of (that sound so unnatural, just say “i’m so hungry i could die of hunger”)" at bounding box center [188, 323] width 306 height 21
click at [30, 290] on label "26) I want to eat so much I can die ... hunger. * ?" at bounding box center [153, 299] width 251 height 18
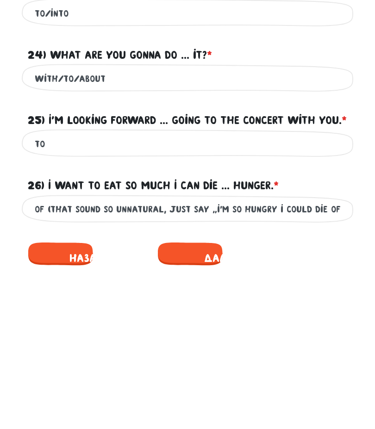
click at [35, 313] on input "of (that sound so unnatural, just say “i’m so hungry i could die of hunger”)" at bounding box center [188, 323] width 306 height 21
click at [57, 290] on label "26) I want to eat so much I can die ... hunger. * ?" at bounding box center [153, 299] width 251 height 18
click at [57, 313] on input "of (that sound so unnatural, just say “i’m so hungry i could die of hunger”)" at bounding box center [188, 323] width 306 height 21
click at [52, 290] on label "26) I want to eat so much I can die ... hunger. * ?" at bounding box center [153, 299] width 251 height 18
click at [52, 313] on input "of (that sound so unnatural, just say “i’m so hungry i could die of hunger”)" at bounding box center [188, 323] width 306 height 21
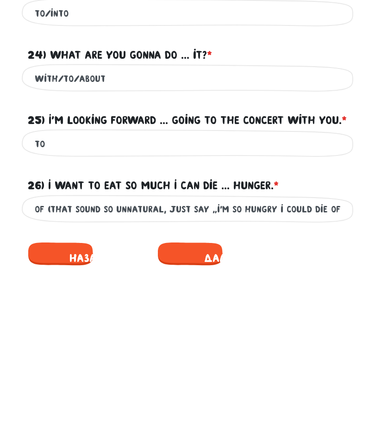
scroll to position [831, 0]
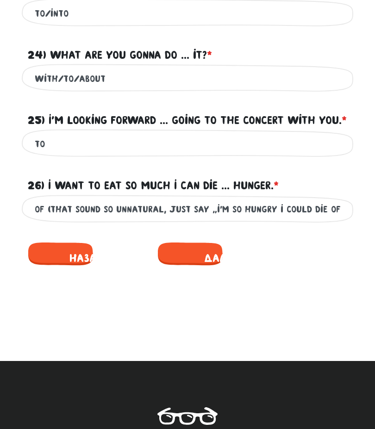
click at [263, 220] on input "of (that sound so unnatural, just say “i’m so hungry i could die of hunger”)" at bounding box center [188, 209] width 306 height 21
click at [61, 220] on input "of (that sound so unnatural, just say “i’m so hungry i could die of hunger”)" at bounding box center [188, 209] width 306 height 21
click at [307, 220] on input "of (the sentence makes little to no sense btw, just say “i’m so hungry i could …" at bounding box center [188, 209] width 306 height 21
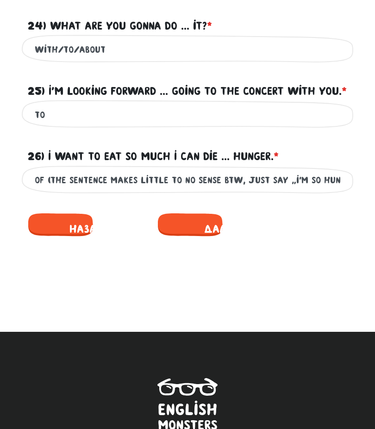
scroll to position [849, 0]
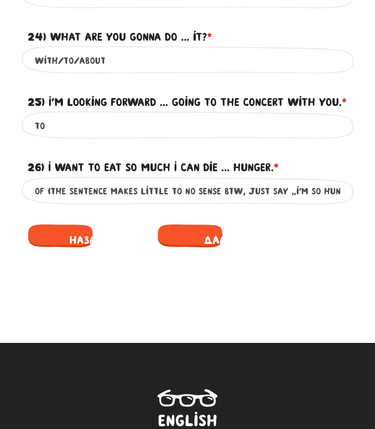
click at [313, 202] on input "of (the sentence makes little to no sense btw, just say “i’m so hungry i could …" at bounding box center [188, 191] width 306 height 21
click at [305, 202] on input "of (the sentence makes little to no sense btw, just say “i’m so hungry i could …" at bounding box center [188, 191] width 306 height 21
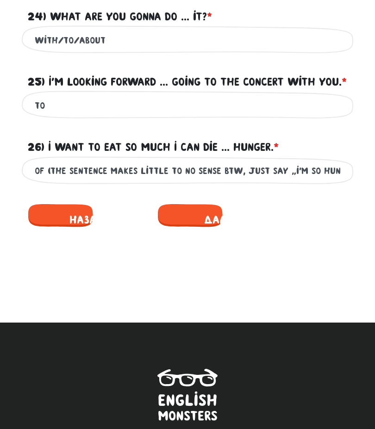
scroll to position [868, 0]
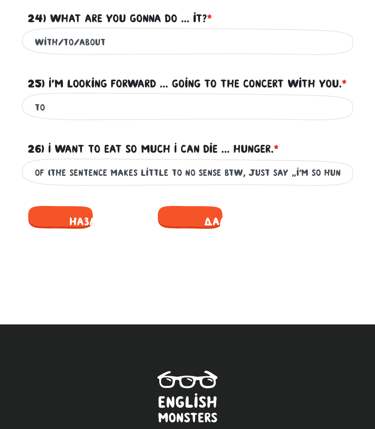
click at [260, 183] on input "of (the sentence makes little to no sense btw, just say “i’m so hungry i could …" at bounding box center [188, 173] width 306 height 21
click at [244, 183] on input "of (the sentence makes little to no sense btw, just say “i’m so hungry i could …" at bounding box center [188, 173] width 306 height 21
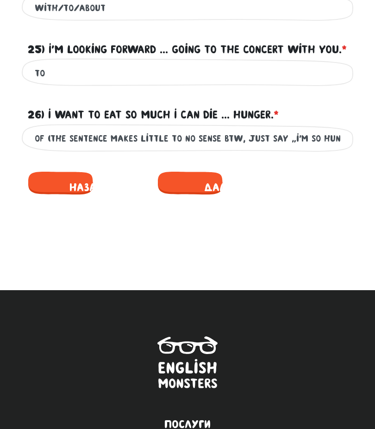
scroll to position [897, 0]
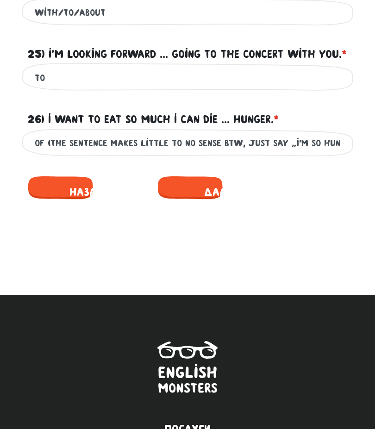
click at [324, 154] on input "of (the sentence makes little to no sense btw, just say “i’m so hungry i could …" at bounding box center [188, 143] width 306 height 21
click at [322, 154] on input "of (the sentence makes little to no sense btw, just say “i’m so hungry i could …" at bounding box center [188, 143] width 306 height 21
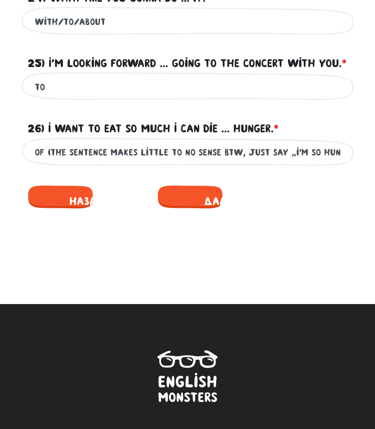
scroll to position [888, 0]
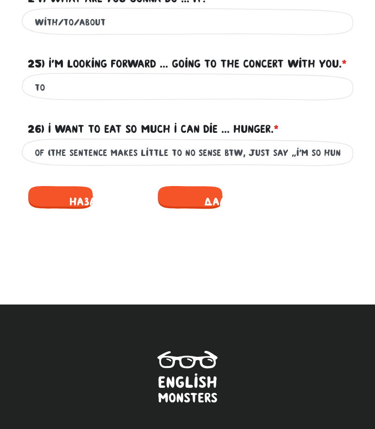
click at [51, 163] on input "of (the sentence makes little to no sense btw, just say “i’m so hungry i could …" at bounding box center [188, 153] width 306 height 21
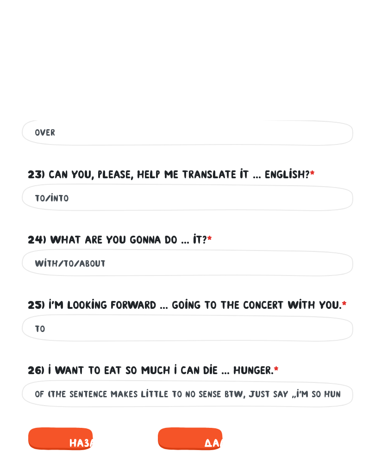
scroll to position [790, 0]
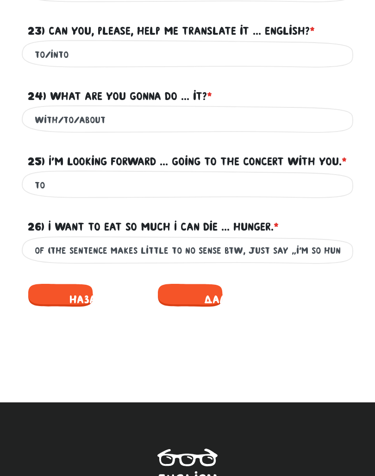
type input "of (the sentence makes little to no sense btw, just say “i’m so hungry i could …"
click at [204, 307] on span "Далі" at bounding box center [216, 299] width 119 height 32
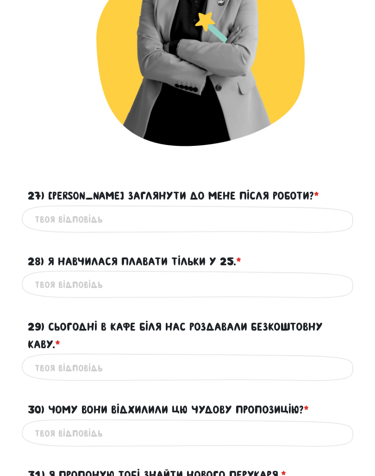
scroll to position [433, 0]
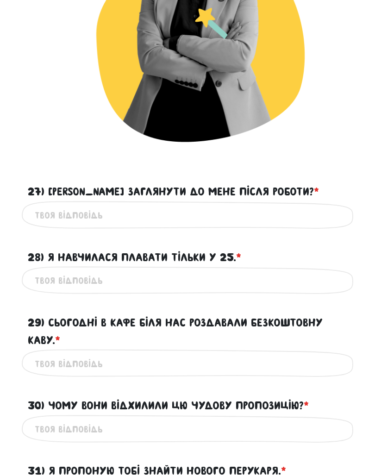
click at [263, 209] on input "27) [PERSON_NAME] заглянути до мене після роботи? * ?" at bounding box center [188, 215] width 306 height 21
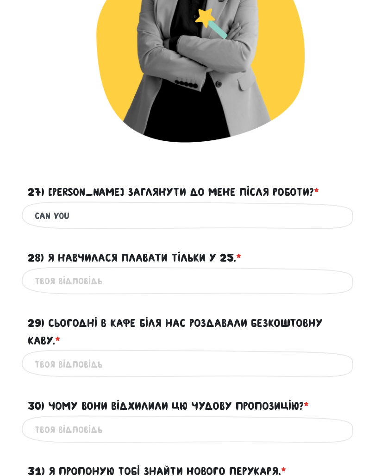
click at [266, 219] on input "can you" at bounding box center [188, 216] width 306 height 21
click at [242, 206] on input "can you drop by my place after work/" at bounding box center [188, 216] width 306 height 21
click at [203, 207] on input "can you drop by my place after work/" at bounding box center [188, 216] width 306 height 21
click at [205, 210] on input "can you drop by my place after work/" at bounding box center [188, 216] width 306 height 21
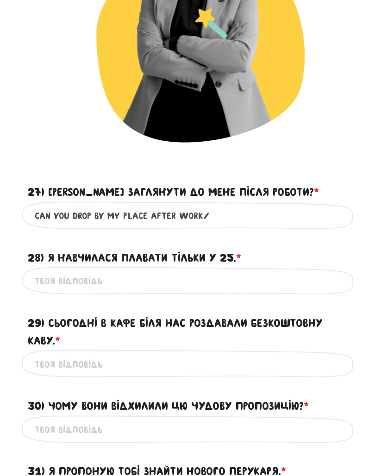
paste input "Would you be able to stop by my place after work?"
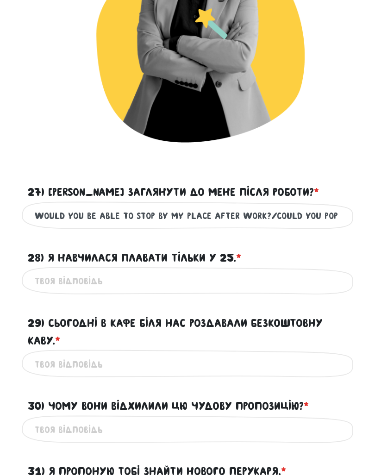
scroll to position [433, 0]
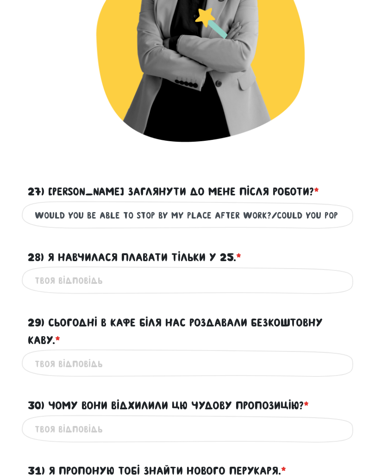
type input "Would you be able to stop by my place after work?/could you pop by mine after w…"
click at [325, 276] on input "28) Я навчилася плавати тільки у 25. * ?" at bounding box center [188, 280] width 306 height 21
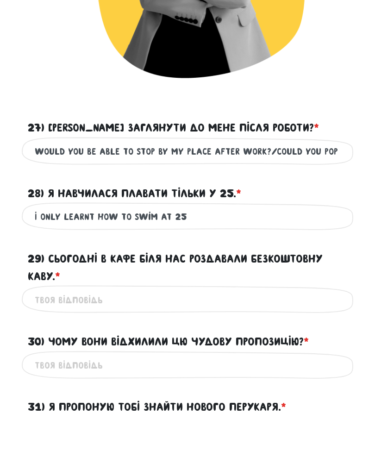
type input "I only learnt how to swim at 25"
click at [208, 354] on input "29) Сьогодні в кафе біля нас роздавали безкоштовну каву. * ?" at bounding box center [188, 364] width 306 height 21
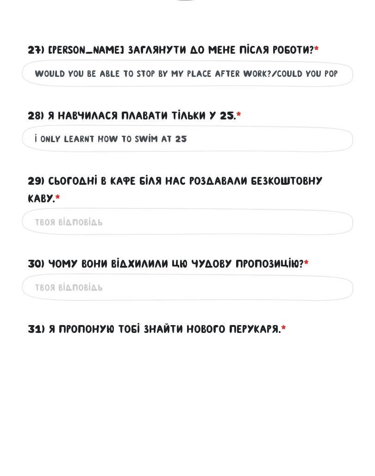
click at [61, 314] on label "29) Сьогодні в кафе біля нас роздавали безкоштовну каву. * ?" at bounding box center [187, 332] width 319 height 36
click at [61, 354] on input "29) Сьогодні в кафе біля нас роздавали безкоштовну каву. * ?" at bounding box center [188, 364] width 306 height 21
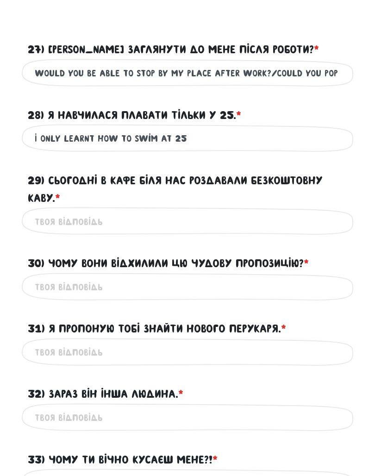
click at [255, 220] on input "29) Сьогодні в кафе біля нас роздавали безкоштовну каву. * ?" at bounding box center [188, 221] width 306 height 21
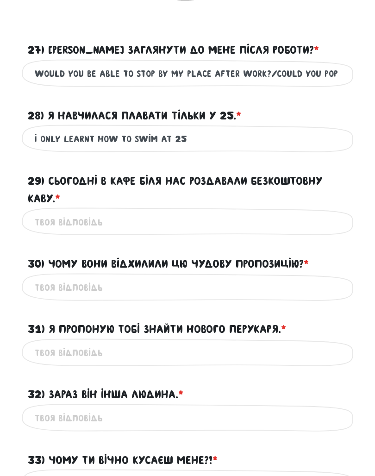
paste input "“They were handing out free coffee at the café near us [DATE]"
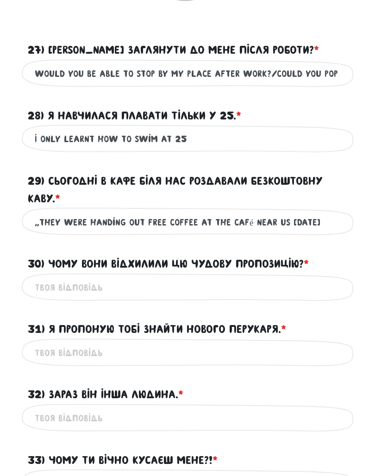
click at [39, 217] on input "“They were handing out free coffee at the café near us [DATE]" at bounding box center [188, 222] width 306 height 21
click at [323, 219] on input "“They were handing out free coffee at the café near us [DATE]" at bounding box center [188, 222] width 306 height 21
click at [310, 222] on input "They were handing out free coffee at the café near us [DATE]" at bounding box center [188, 222] width 306 height 21
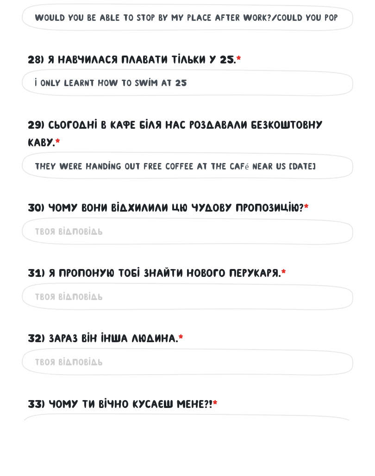
type input "They were handing out free coffee at the café near us [DATE]"
click at [35, 277] on input "30) Чому вони відхилили цю чудову пропозицію? * ?" at bounding box center [188, 287] width 306 height 21
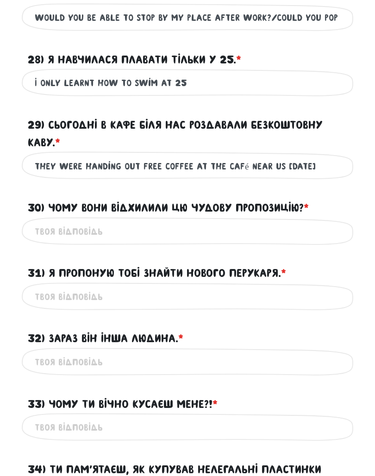
scroll to position [630, 0]
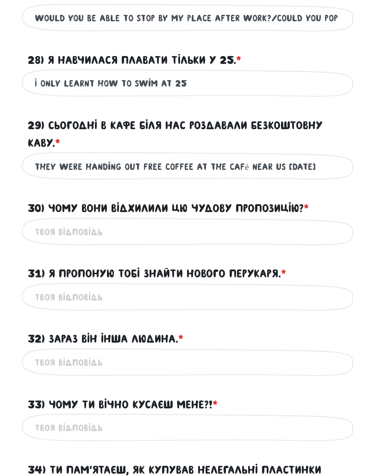
click at [242, 226] on input "30) Чому вони відхилили цю чудову пропозицію? * ?" at bounding box center [188, 232] width 306 height 21
type input "why did they reject such a great offer?"
click at [46, 293] on input "31) Я пропоную тобі знайти нового перукаря. * ?" at bounding box center [188, 297] width 306 height 21
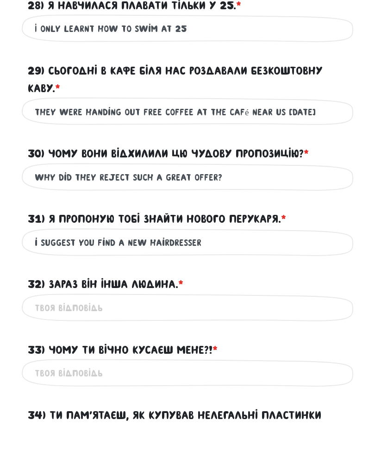
type input "i suggest you find a new hairdresser"
click at [288, 352] on input "32) Зараз він інша людина. * ?" at bounding box center [188, 362] width 306 height 21
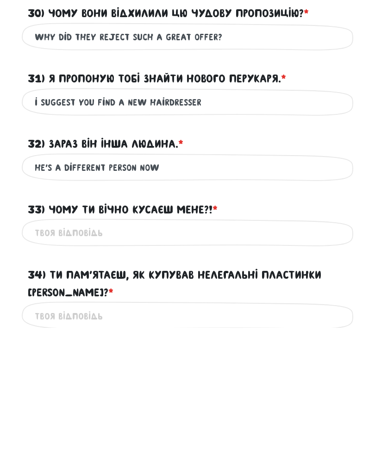
type input "he’s a different person now"
click at [244, 371] on input "33) Чому ти вічно кусаєш мене?! * ?" at bounding box center [188, 381] width 306 height 21
type input "why are you always biting me"
click at [288, 429] on input "34) Ти пам’ятаєш, як купував нелегальні пластинки [PERSON_NAME]? * ?" at bounding box center [188, 464] width 306 height 21
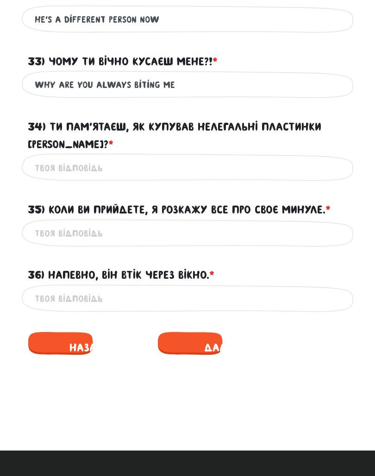
scroll to position [973, 0]
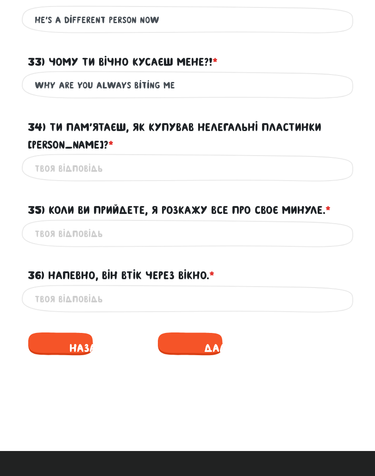
click at [46, 161] on input "34) Ти пам’ятаєш, як купував нелегальні пластинки [PERSON_NAME]? * ?" at bounding box center [188, 168] width 306 height 21
paste input "Do you remember buying bootleg Beatles records?"
type input "Do you remember buying bootleg Beatles records?"
click at [61, 236] on input "35) Коли ви прийдете, я розкажу все про своє минуле. * ?" at bounding box center [188, 234] width 306 height 21
click at [178, 161] on input "Do you remember buying bootleg Beatles records?" at bounding box center [188, 168] width 306 height 21
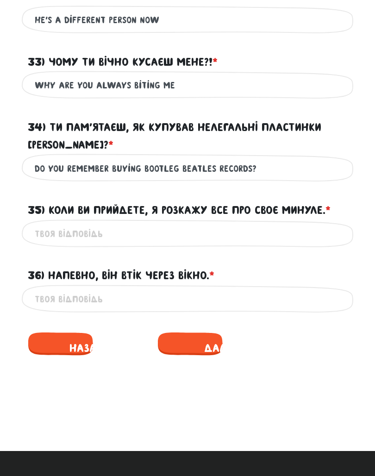
click at [97, 224] on input "35) Коли ви прийдете, я розкажу все про своє минуле. * ?" at bounding box center [188, 234] width 306 height 21
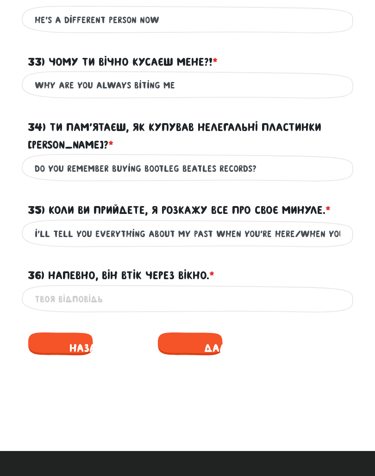
type input "i’ll tell you everything about my past when you’re here/when you come here"
click at [257, 289] on input "36) Напевно, він втік через вікно. * ?" at bounding box center [188, 299] width 306 height 21
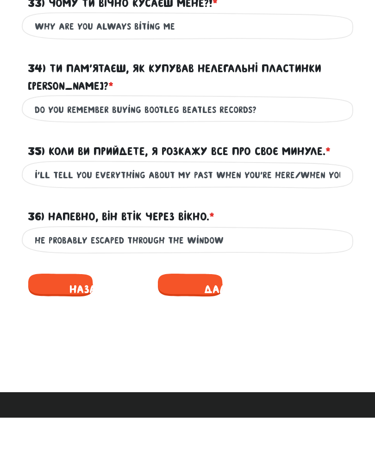
type input "he probably escaped through the window"
click at [197, 332] on span "Далі" at bounding box center [216, 348] width 119 height 32
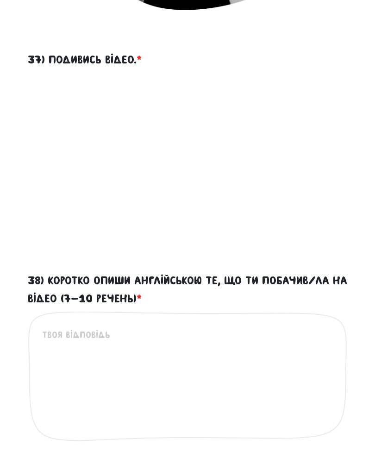
scroll to position [561, 0]
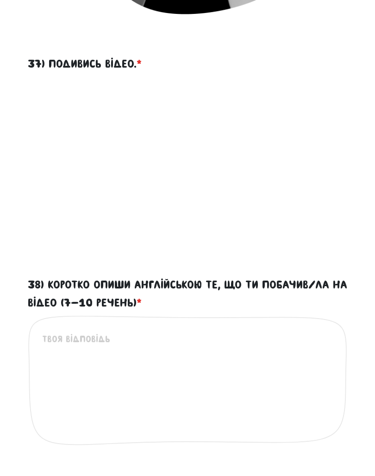
click at [285, 290] on label "38) Коротко опиши англійською те, що ти побачив/ла на відео (7-10 речень) *" at bounding box center [187, 294] width 319 height 36
click at [285, 332] on textarea "38) Коротко опиши англійською те, що ти побачив/ла на відео (7-10 речень) *" at bounding box center [188, 403] width 292 height 142
click at [125, 354] on textarea "38) Коротко опиши англійською те, що ти побачив/ла на відео (7-10 речень) *" at bounding box center [188, 403] width 292 height 142
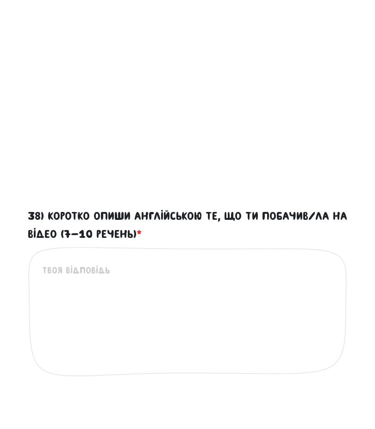
scroll to position [630, 0]
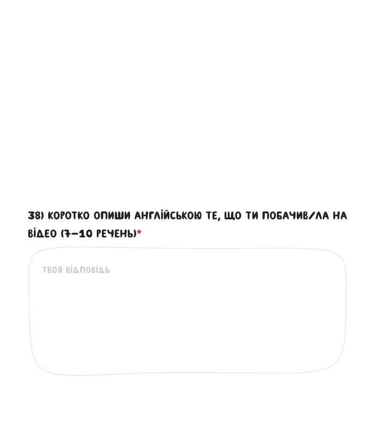
click at [231, 273] on textarea "38) Коротко опиши англійською те, що ти побачив/ла на відео (7-10 речень) *" at bounding box center [188, 334] width 292 height 142
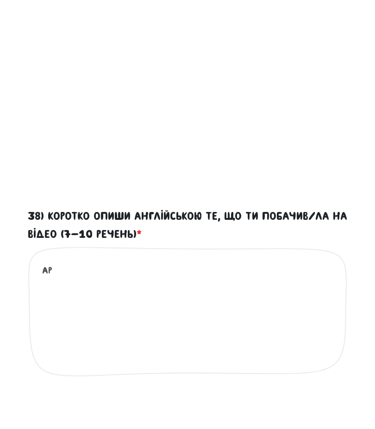
type textarea "A"
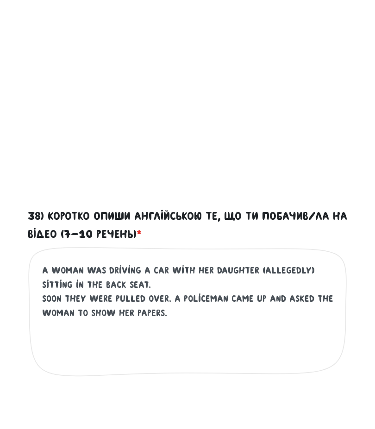
scroll to position [630, 0]
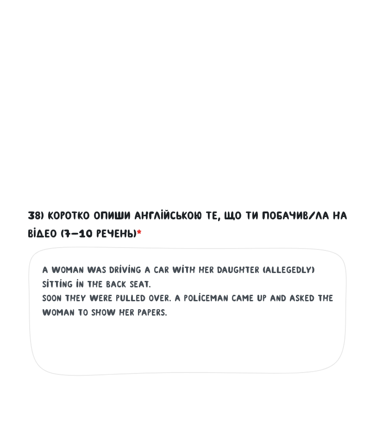
click at [251, 307] on textarea "A woman was driving a car with her daughter (allegedly) sitting in the back sea…" at bounding box center [188, 334] width 292 height 142
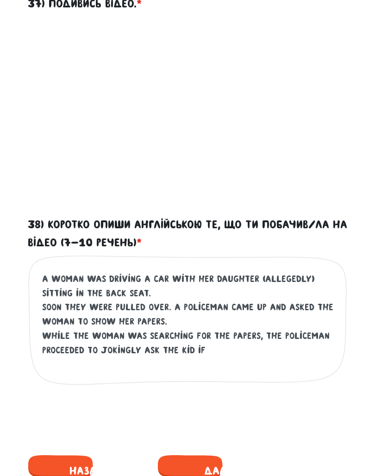
scroll to position [608, 0]
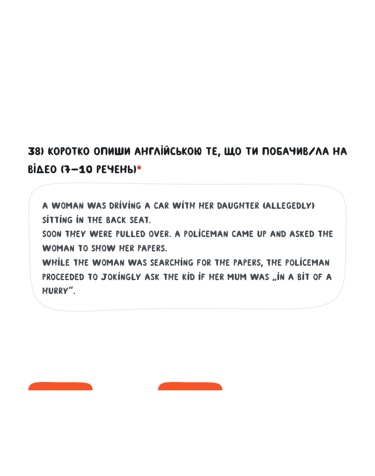
click at [199, 284] on textarea "A woman was driving a car with her daughter (allegedly) sitting in the back sea…" at bounding box center [188, 355] width 292 height 142
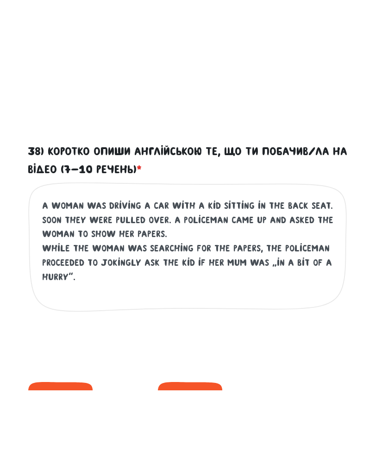
click at [214, 284] on textarea "A woman was driving a car with a kid sitting in the back seat. soon they were p…" at bounding box center [188, 355] width 292 height 142
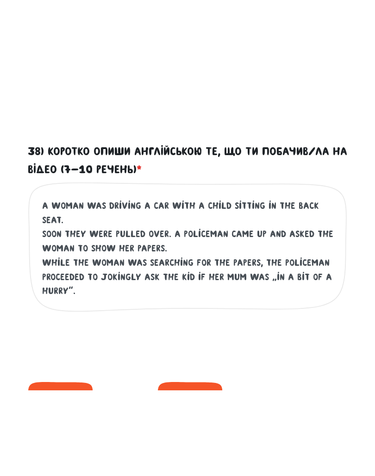
click at [263, 284] on textarea "A woman was driving a car with a child sitting in the back seat. soon they were…" at bounding box center [188, 355] width 292 height 142
click at [124, 284] on textarea "A woman was driving a car with a child sitting in the back seat. soon they were…" at bounding box center [188, 355] width 292 height 142
click at [154, 284] on textarea "A woman was driving a car with a child sitting in the back seat. soon they were…" at bounding box center [188, 355] width 292 height 142
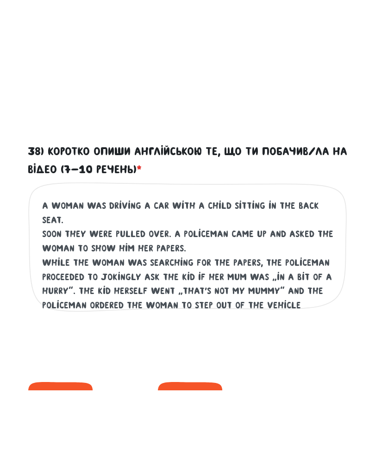
click at [64, 284] on textarea "A woman was driving a car with a child sitting in the back seat. soon they were…" at bounding box center [188, 355] width 292 height 142
click at [133, 284] on textarea "A woman was driving a car with a child sitting in the back seat. soon they were…" at bounding box center [188, 355] width 292 height 142
click at [125, 284] on textarea "A woman was driving a car with a child sitting in the back seat. soon they were…" at bounding box center [188, 355] width 292 height 142
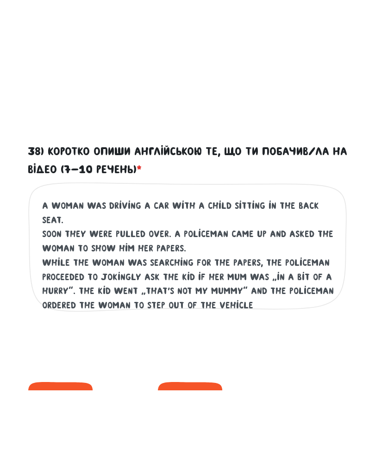
click at [301, 284] on textarea "A woman was driving a car with a child sitting in the back seat. soon they were…" at bounding box center [188, 355] width 292 height 142
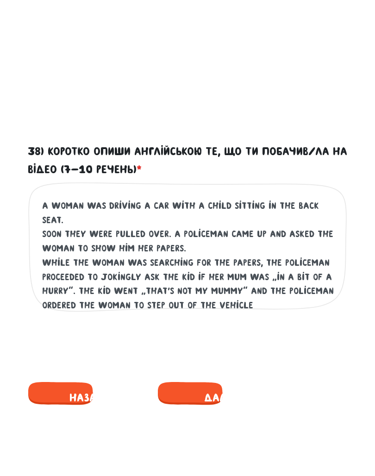
click at [267, 284] on textarea "A woman was driving a car with a child sitting in the back seat. soon they were…" at bounding box center [188, 270] width 292 height 142
type textarea "A woman was driving a car with a child sitting in the back seat. soon they were…"
click at [202, 386] on span "Далі" at bounding box center [216, 398] width 119 height 32
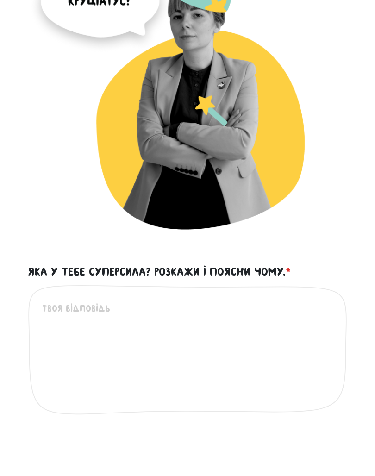
scroll to position [319, 0]
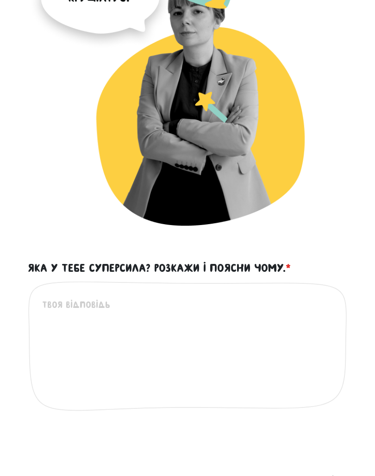
click at [211, 319] on textarea "Яка у тебе суперсила? Розкажи і поясни чому. *" at bounding box center [188, 369] width 292 height 142
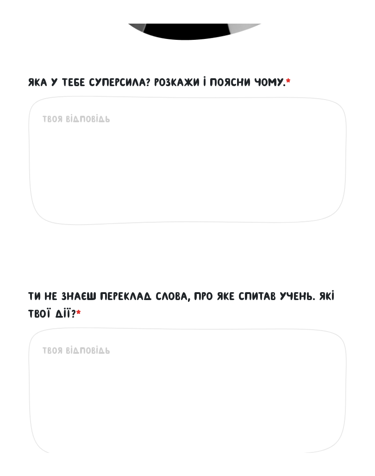
scroll to position [502, 0]
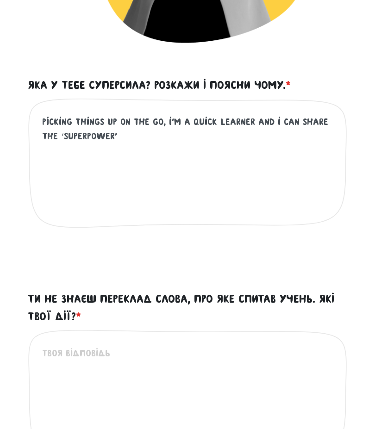
click at [288, 122] on textarea "picking things up on the go, i’m a quick learner and i can share the ‘superpowe…" at bounding box center [188, 186] width 292 height 142
click at [154, 131] on textarea "picking things up on the go, i’m a quick learner and i can share the ‘superpowe…" at bounding box center [188, 186] width 292 height 142
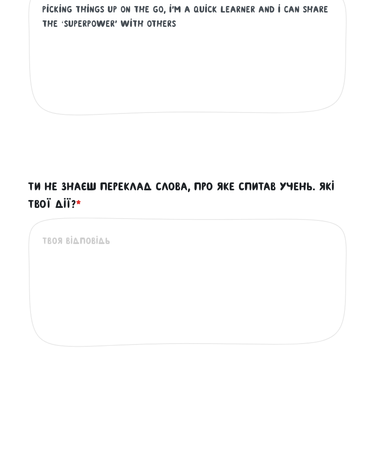
type textarea "picking things up on the go, i’m a quick learner and i can share the ‘superpowe…"
click at [261, 346] on textarea "Ти не знаєш переклад слова, про яке спитав учень. Які твої дії? *" at bounding box center [188, 417] width 292 height 142
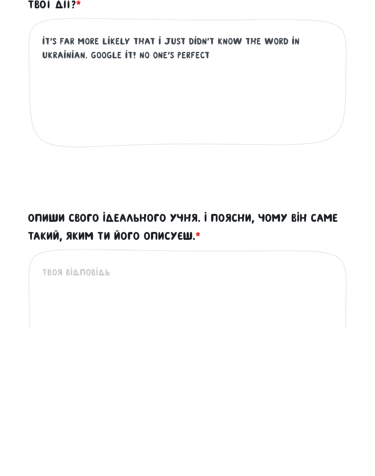
scroll to position [693, 0]
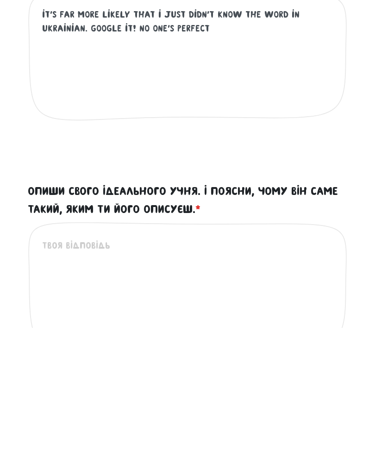
type textarea "it’s far more likely that i just didn’t know the word in ukrainian. google it! …"
click at [332, 387] on textarea "Опиши свого ідеального учня. І поясни, чому він саме такий, яким ти його описує…" at bounding box center [188, 458] width 292 height 142
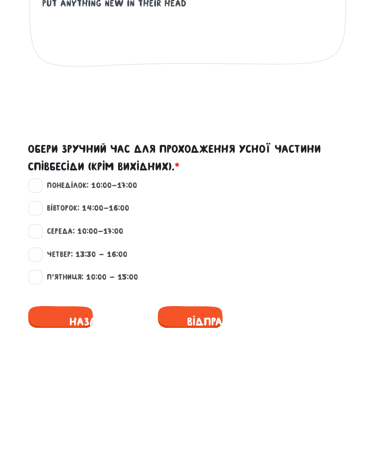
scroll to position [980, 0]
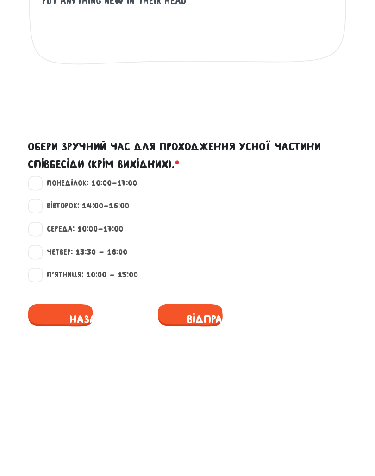
type textarea "the student that actually wants to learn the language. oh how easy it is to tea…"
click at [39, 348] on label "Вівторок: 14:00-16:00" at bounding box center [84, 354] width 90 height 12
click at [36, 348] on input "Вівторок: 14:00-16:00" at bounding box center [35, 352] width 7 height 9
checkbox input "true"
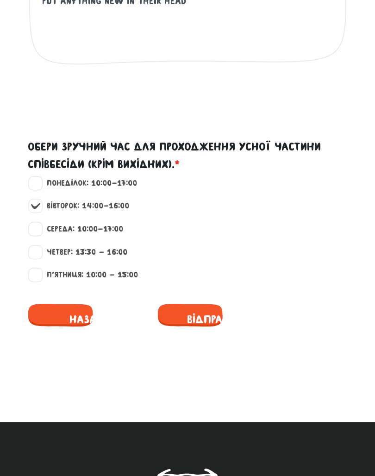
click at [23, 246] on div "Четвер: 13:30 - 16:00" at bounding box center [187, 257] width 333 height 23
click at [39, 246] on label "Четвер: 13:30 - 16:00" at bounding box center [83, 252] width 88 height 12
click at [38, 246] on input "Четвер: 13:30 - 16:00" at bounding box center [35, 250] width 7 height 9
click at [39, 247] on label "Четвер: 13:30 - 16:00" at bounding box center [83, 252] width 88 height 12
click at [38, 247] on input "Четвер: 13:30 - 16:00" at bounding box center [35, 250] width 7 height 9
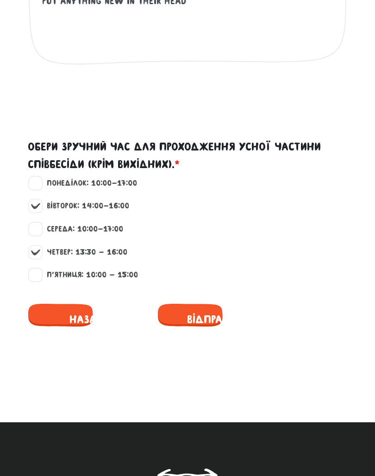
checkbox input "false"
click at [202, 306] on span "Відправити" at bounding box center [216, 319] width 119 height 32
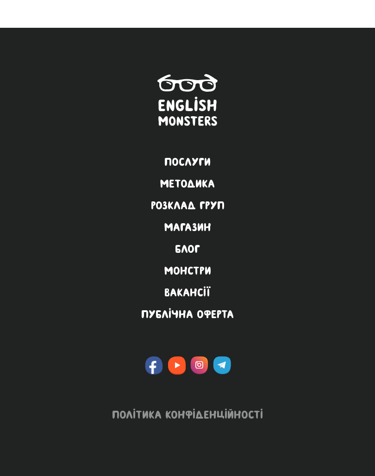
scroll to position [559, 0]
